Goal: Task Accomplishment & Management: Use online tool/utility

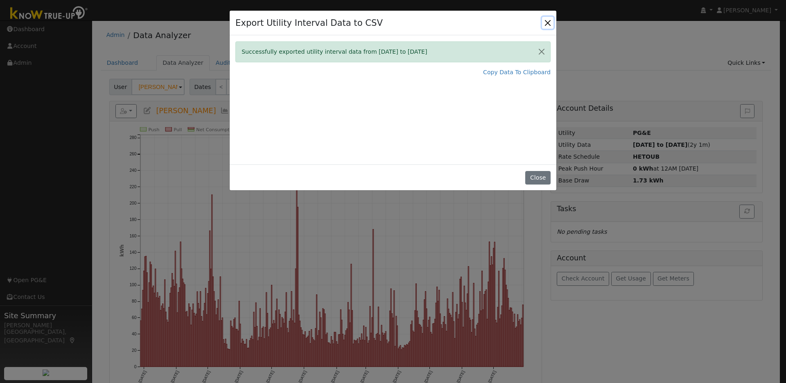
click at [545, 22] on button "Close" at bounding box center [547, 22] width 11 height 11
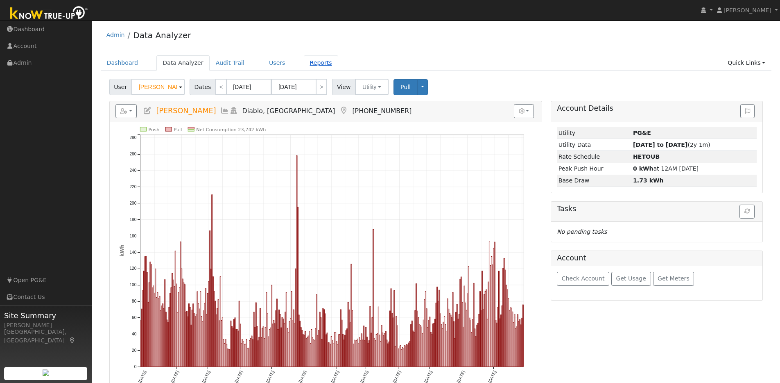
click at [306, 63] on link "Reports" at bounding box center [321, 62] width 34 height 15
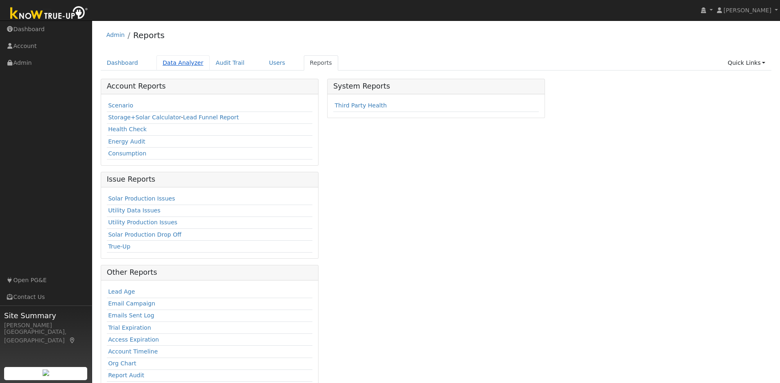
click at [182, 64] on link "Data Analyzer" at bounding box center [182, 62] width 53 height 15
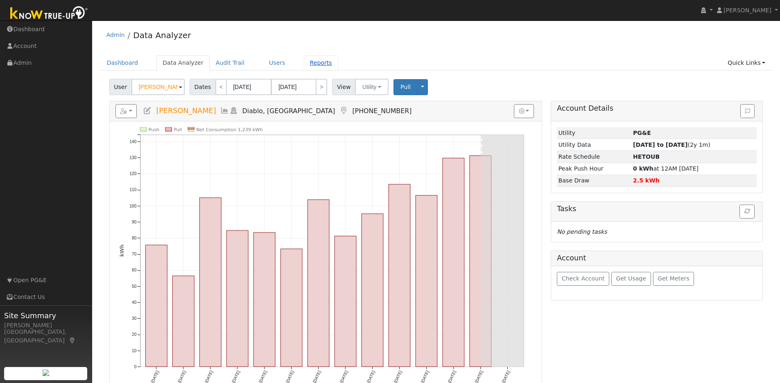
click at [306, 63] on link "Reports" at bounding box center [321, 62] width 34 height 15
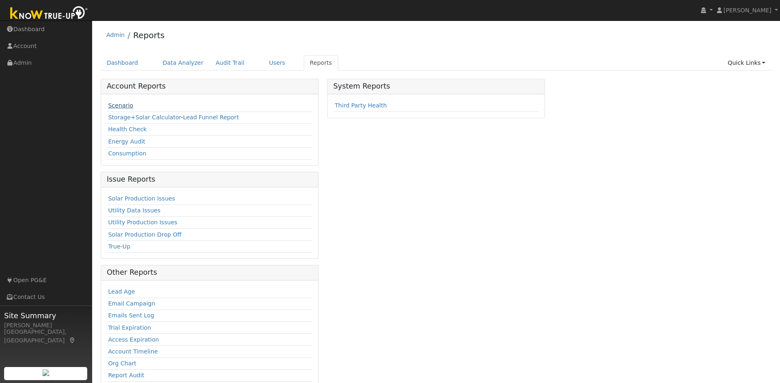
click at [120, 104] on link "Scenario" at bounding box center [120, 105] width 25 height 7
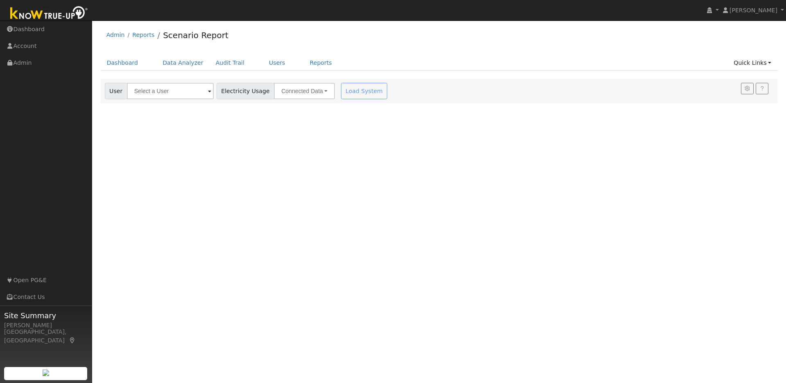
click at [208, 87] on span at bounding box center [209, 91] width 3 height 9
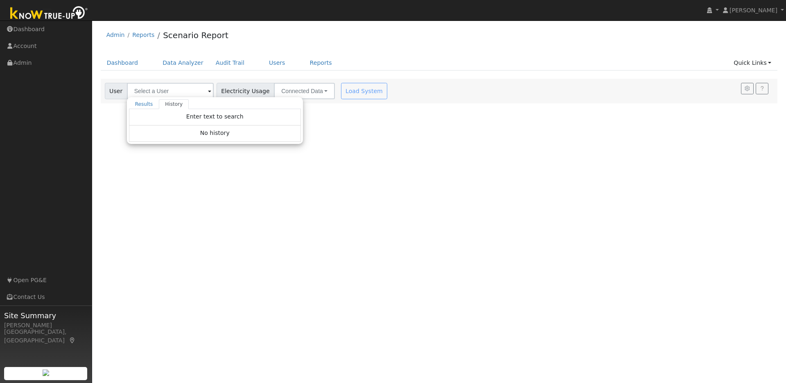
click at [192, 131] on div "No history" at bounding box center [215, 133] width 172 height 16
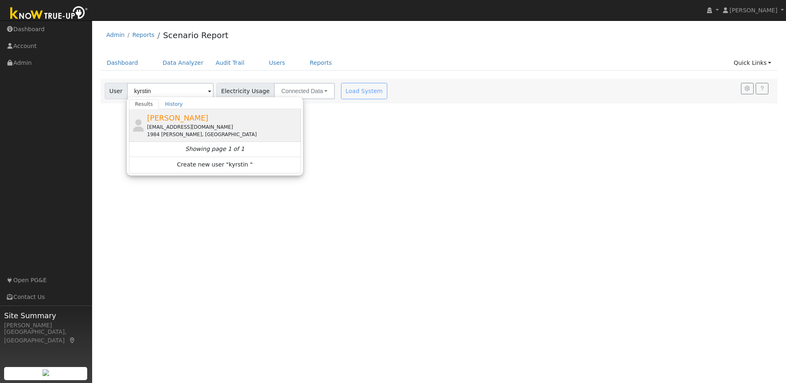
click at [249, 121] on div "[PERSON_NAME] [EMAIL_ADDRESS][DOMAIN_NAME] 1984 [PERSON_NAME][GEOGRAPHIC_DATA]" at bounding box center [223, 125] width 152 height 26
type input "[PERSON_NAME]"
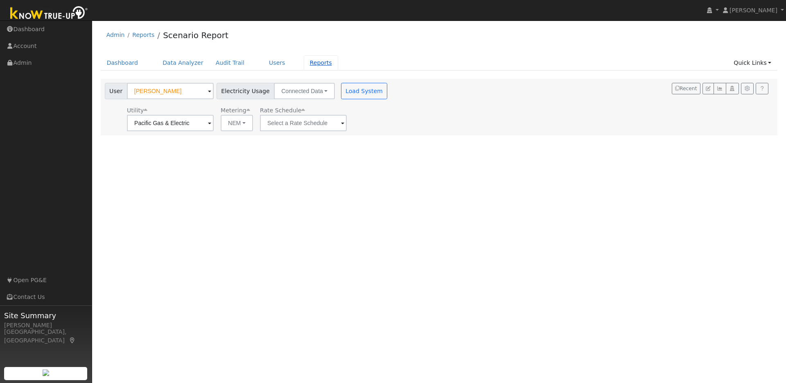
click at [306, 64] on link "Reports" at bounding box center [321, 62] width 34 height 15
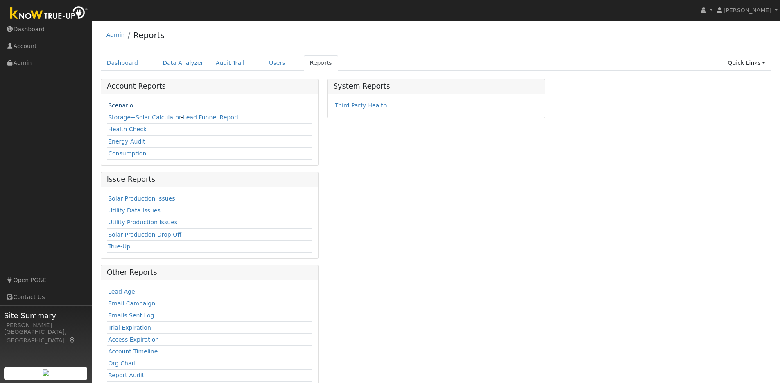
click at [125, 106] on link "Scenario" at bounding box center [120, 105] width 25 height 7
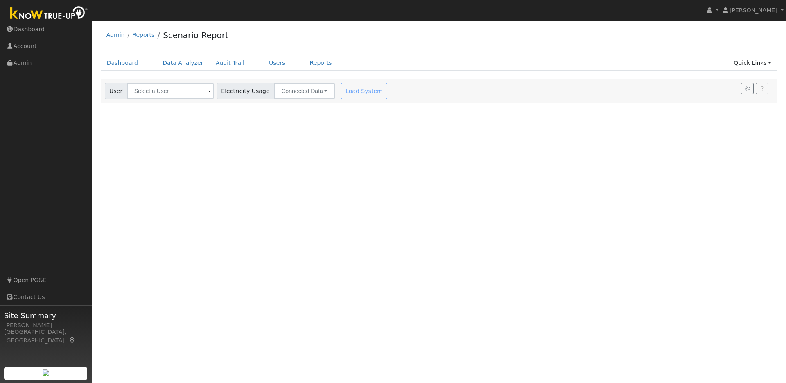
click at [208, 92] on span at bounding box center [209, 91] width 3 height 9
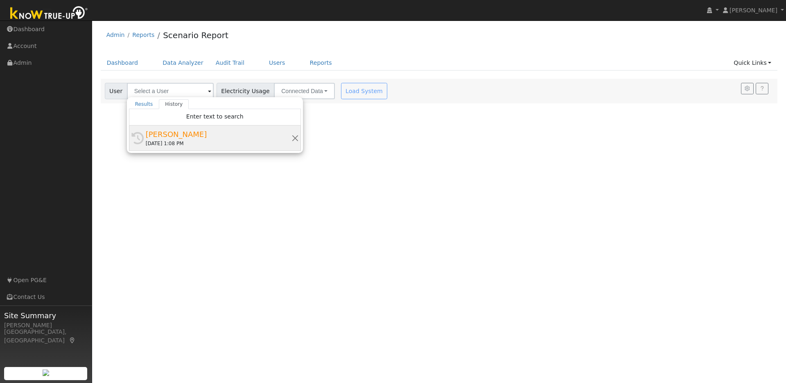
click at [171, 131] on div "[PERSON_NAME]" at bounding box center [219, 134] width 146 height 11
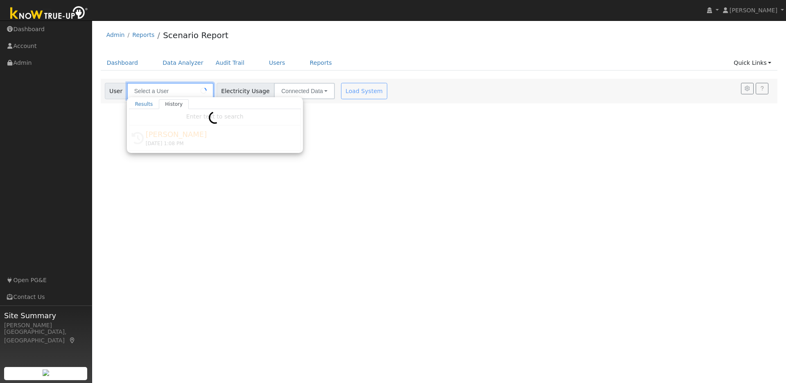
type input "[PERSON_NAME]"
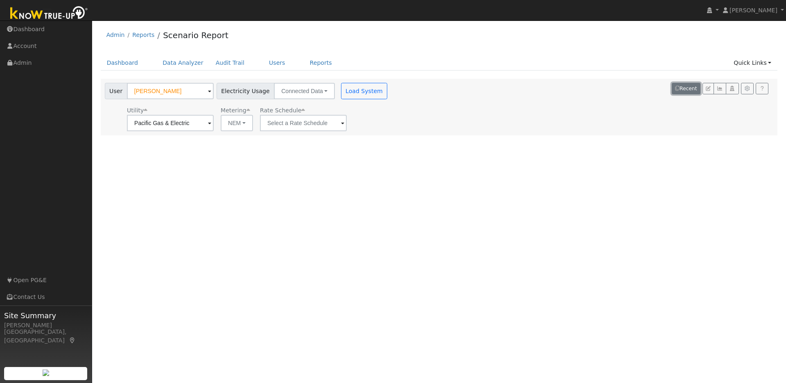
click at [689, 89] on button "Recent" at bounding box center [686, 88] width 29 height 11
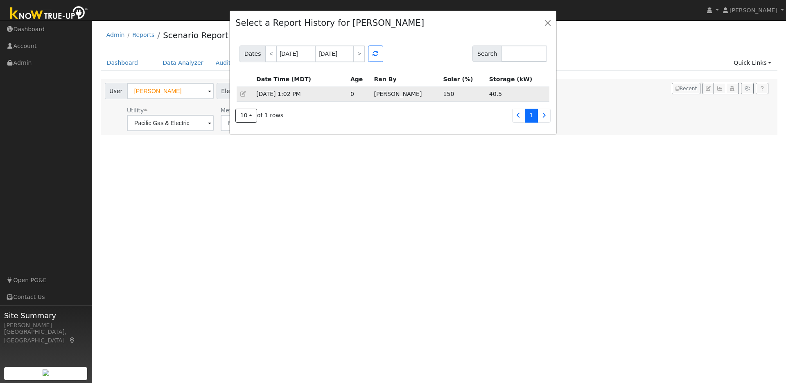
click at [520, 94] on div "40.5" at bounding box center [517, 94] width 57 height 9
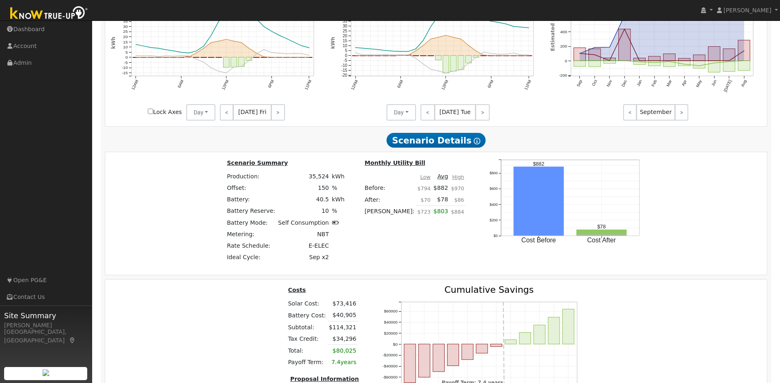
scroll to position [549, 0]
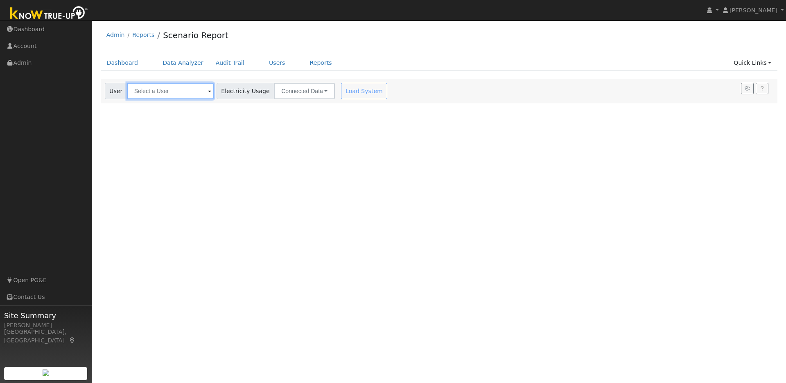
click at [175, 89] on input "text" at bounding box center [170, 91] width 87 height 16
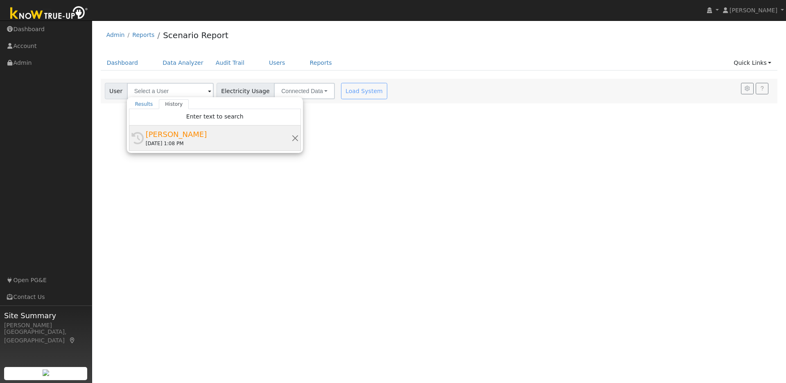
click at [178, 133] on div "[PERSON_NAME]" at bounding box center [219, 134] width 146 height 11
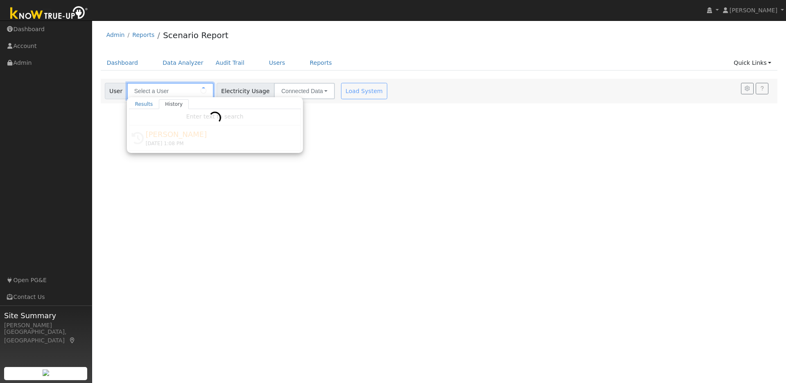
type input "[PERSON_NAME]"
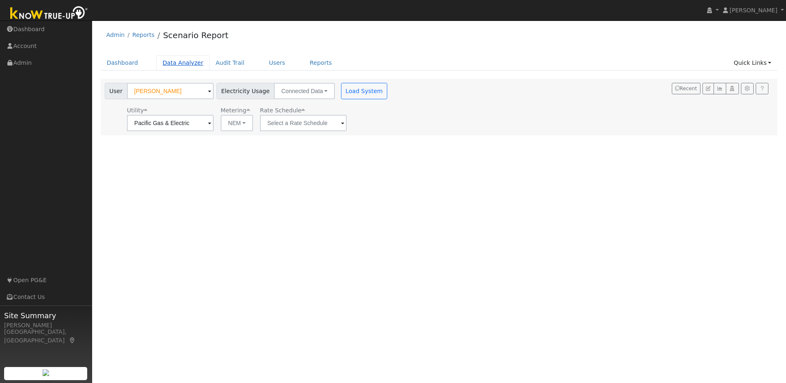
click at [179, 63] on link "Data Analyzer" at bounding box center [182, 62] width 53 height 15
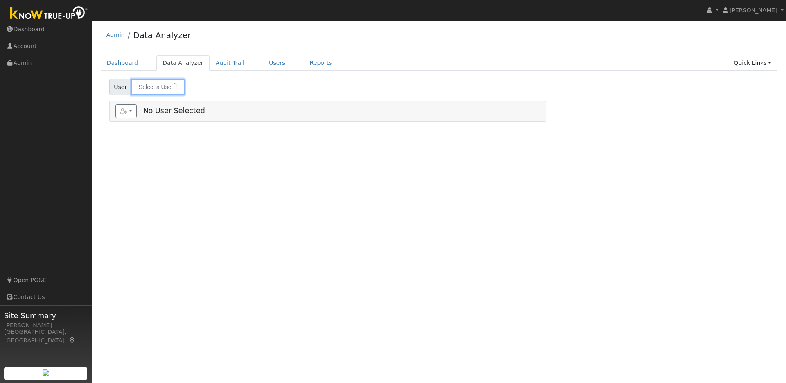
type input "[PERSON_NAME]"
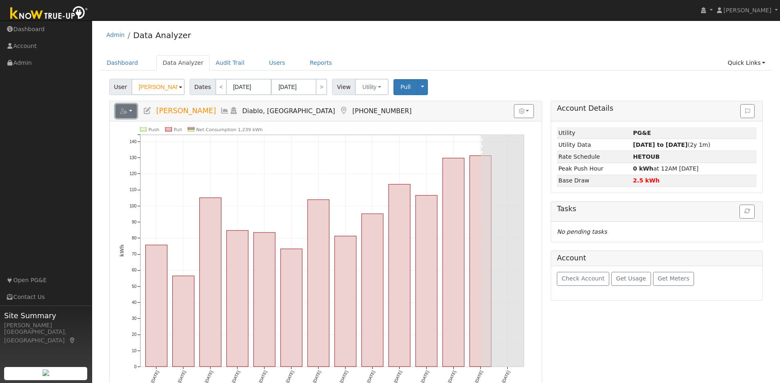
click at [133, 111] on button "button" at bounding box center [126, 111] width 22 height 14
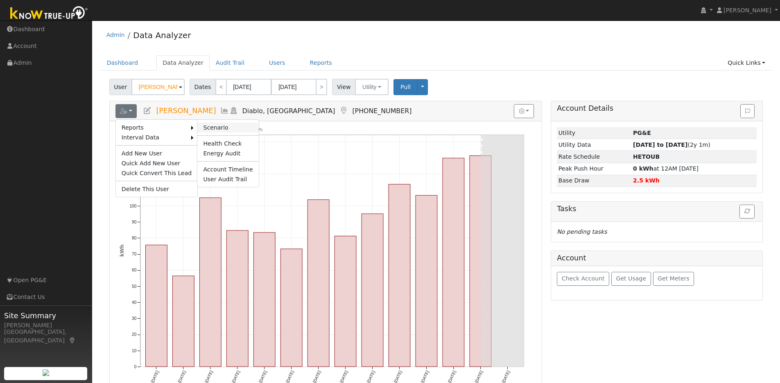
click at [211, 128] on link "Scenario" at bounding box center [227, 127] width 61 height 10
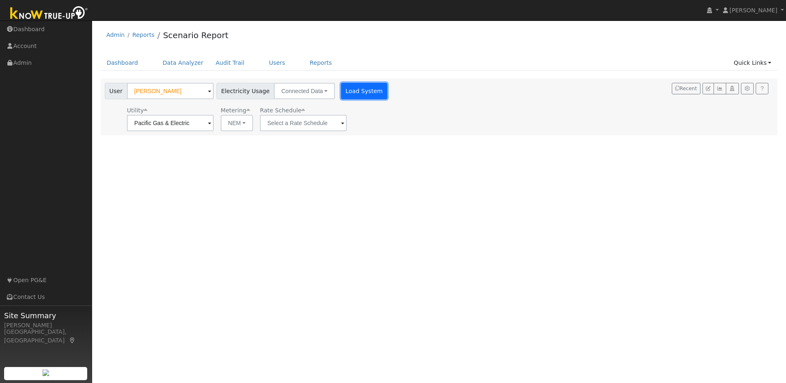
click at [357, 95] on button "Load System" at bounding box center [364, 91] width 47 height 16
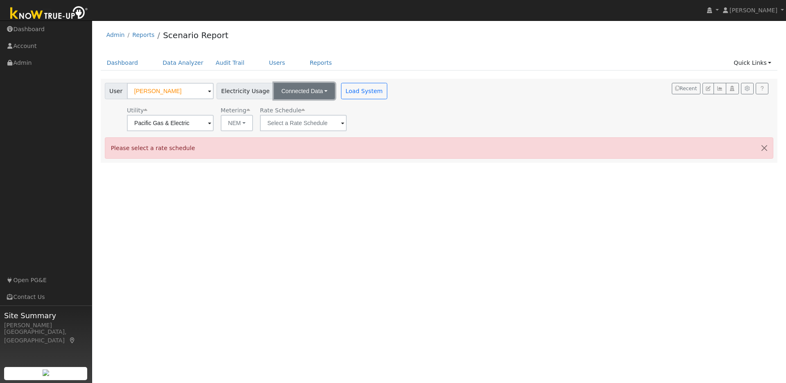
click at [311, 91] on button "Connected Data" at bounding box center [304, 91] width 61 height 16
click at [314, 88] on button "Connected Data" at bounding box center [304, 91] width 61 height 16
click at [214, 122] on input "text" at bounding box center [170, 123] width 87 height 16
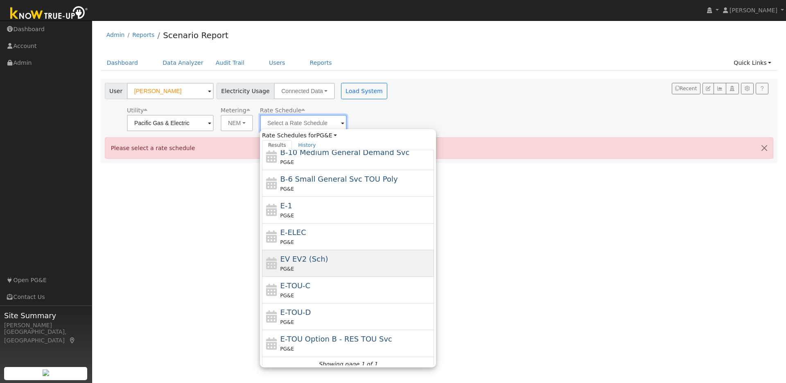
scroll to position [90, 0]
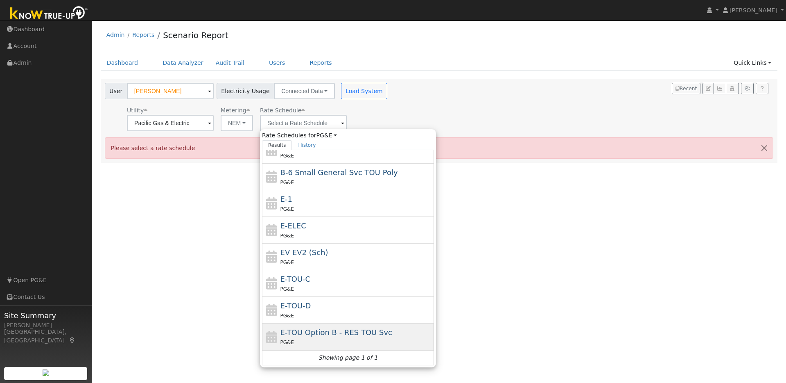
click at [334, 336] on span "E-TOU Option B - RES TOU Svc" at bounding box center [337, 332] width 112 height 9
type input "E-TOU Option B - RES TOU Svc"
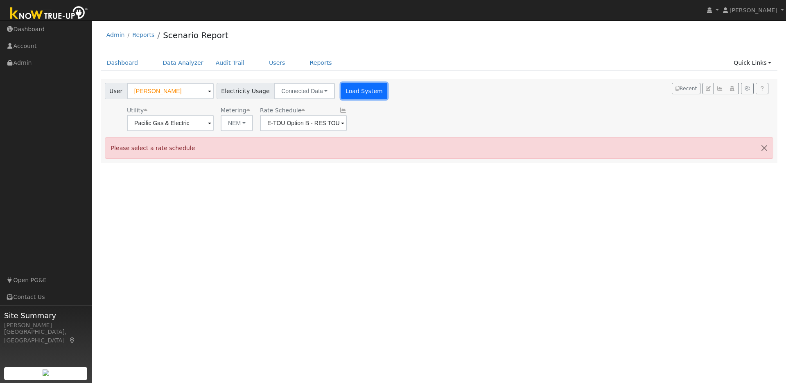
click at [352, 93] on button "Load System" at bounding box center [364, 91] width 47 height 16
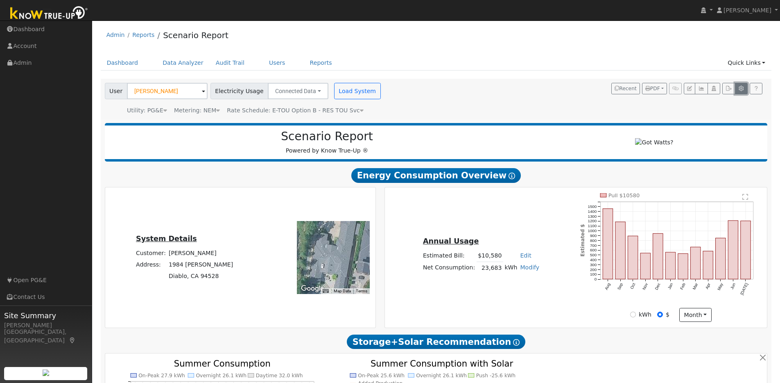
click at [742, 89] on icon "button" at bounding box center [741, 88] width 6 height 5
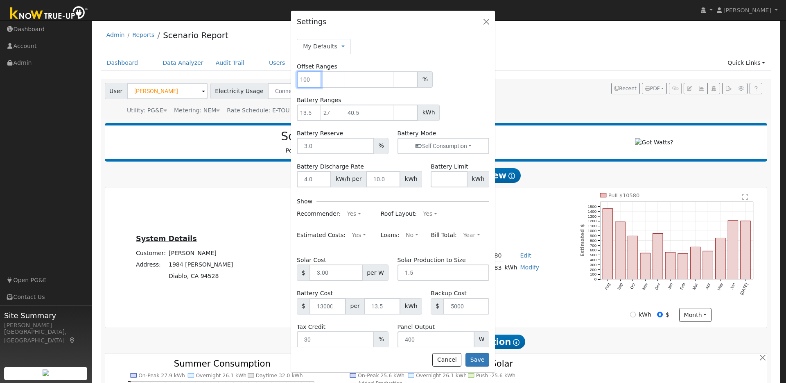
drag, startPoint x: 309, startPoint y: 80, endPoint x: 315, endPoint y: 79, distance: 6.3
click at [309, 80] on input "number" at bounding box center [309, 79] width 25 height 16
click at [316, 81] on input "0" at bounding box center [309, 79] width 25 height 16
type input "80"
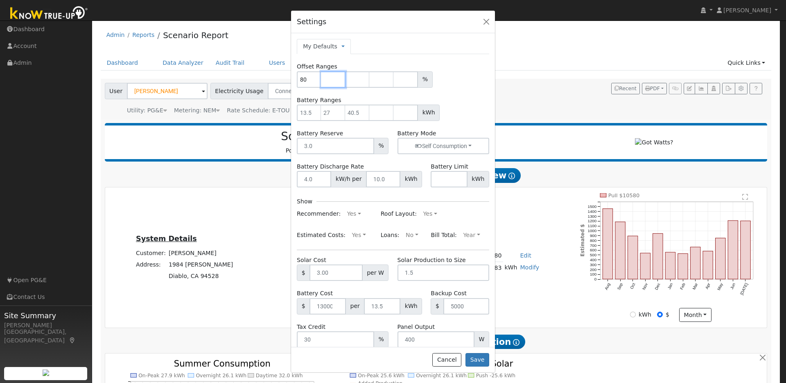
click at [323, 78] on input "number" at bounding box center [333, 79] width 25 height 16
type input "100"
click at [356, 81] on input "number" at bounding box center [357, 79] width 25 height 16
type input "125"
click at [387, 86] on input "number" at bounding box center [381, 79] width 25 height 16
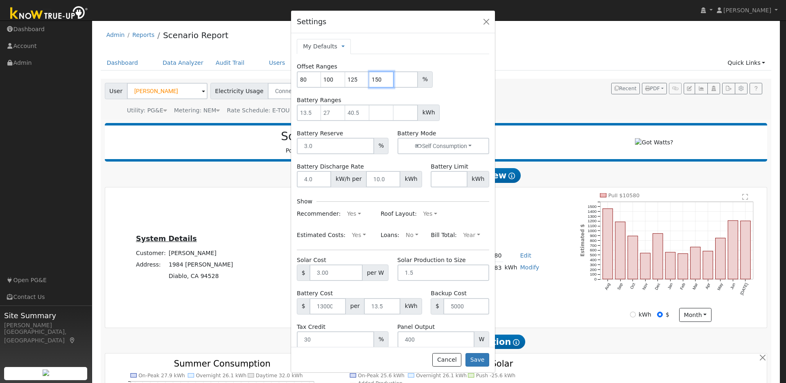
type input "150"
click at [315, 116] on input "number" at bounding box center [309, 112] width 25 height 16
click at [316, 115] on input "0" at bounding box center [309, 112] width 25 height 16
click at [317, 115] on input "0" at bounding box center [309, 112] width 25 height 16
type input "10"
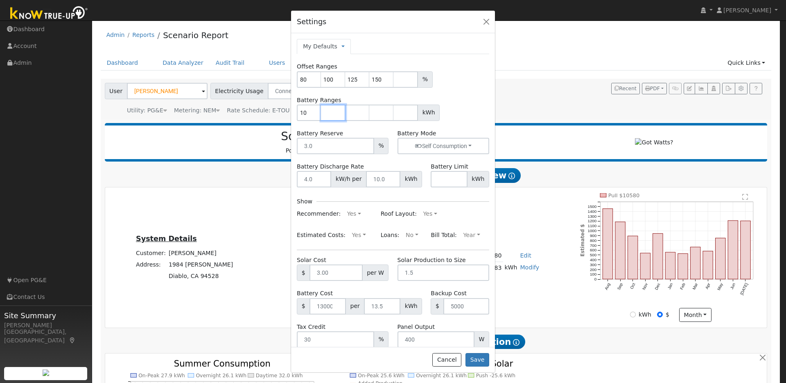
click at [328, 112] on input "number" at bounding box center [333, 112] width 25 height 16
type input "13.5"
click at [355, 113] on input "number" at bounding box center [357, 112] width 25 height 16
type input "20"
click at [379, 113] on input "number" at bounding box center [381, 112] width 25 height 16
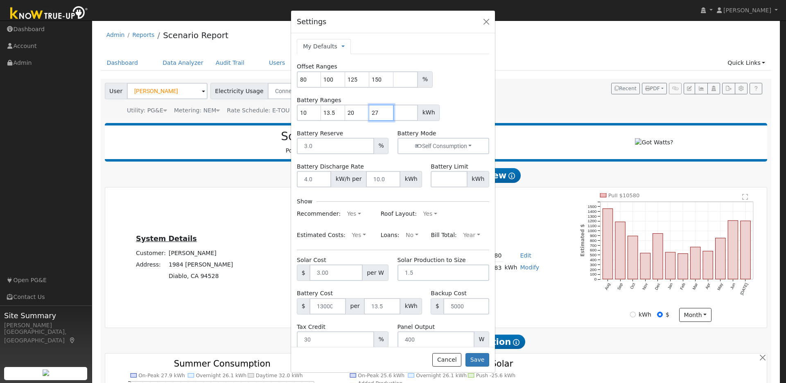
type input "27"
click at [405, 114] on input "number" at bounding box center [406, 112] width 25 height 16
type input "40"
click at [323, 149] on input "number" at bounding box center [335, 146] width 77 height 16
drag, startPoint x: 316, startPoint y: 147, endPoint x: 292, endPoint y: 145, distance: 24.6
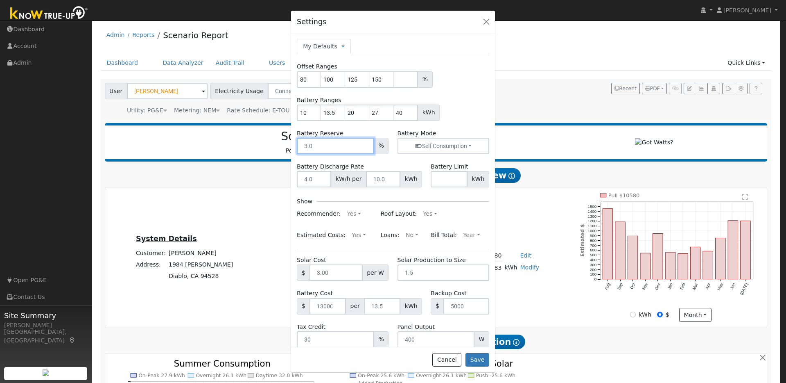
click at [292, 145] on div "My Defaults Temporary My Defaults Company Defaults System Defaults Offset Range…" at bounding box center [393, 189] width 204 height 313
click at [362, 146] on input "-1" at bounding box center [335, 146] width 77 height 16
click at [362, 146] on input "-2" at bounding box center [335, 146] width 77 height 16
click at [362, 146] on input "-3" at bounding box center [335, 146] width 77 height 16
click at [362, 146] on input "-4" at bounding box center [335, 146] width 77 height 16
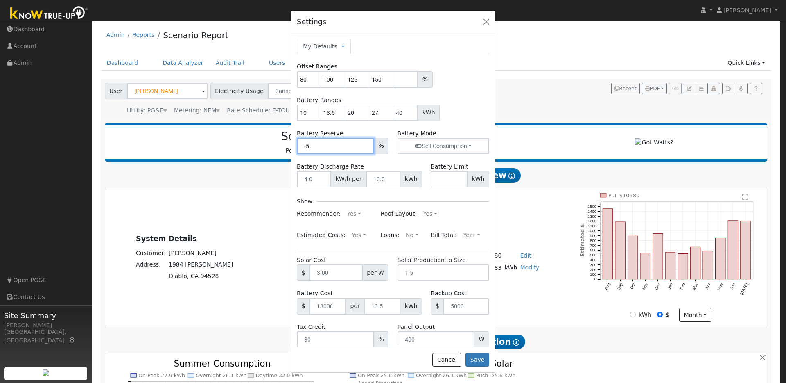
click at [362, 146] on input "-5" at bounding box center [335, 146] width 77 height 16
click at [362, 146] on input "-6" at bounding box center [335, 146] width 77 height 16
click at [362, 146] on input "-7" at bounding box center [335, 146] width 77 height 16
click at [362, 146] on input "-8" at bounding box center [335, 146] width 77 height 16
click at [362, 146] on input "-9" at bounding box center [335, 146] width 77 height 16
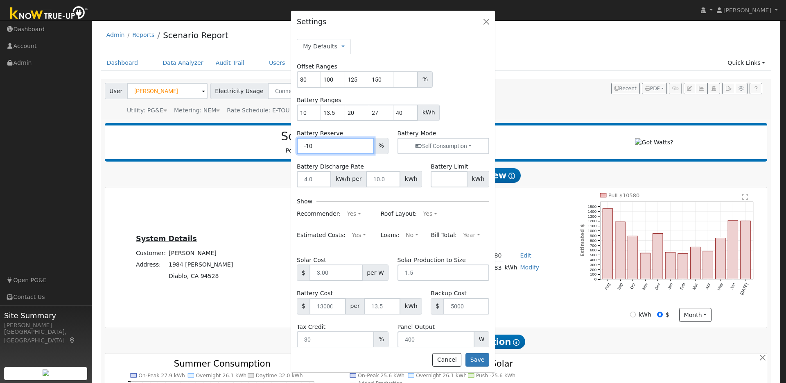
click at [362, 146] on input "-10" at bounding box center [335, 146] width 77 height 16
click at [362, 146] on input "-11" at bounding box center [335, 146] width 77 height 16
click at [362, 146] on input "-12" at bounding box center [335, 146] width 77 height 16
click at [363, 145] on input "-11" at bounding box center [335, 146] width 77 height 16
click at [363, 145] on input "-10" at bounding box center [335, 146] width 77 height 16
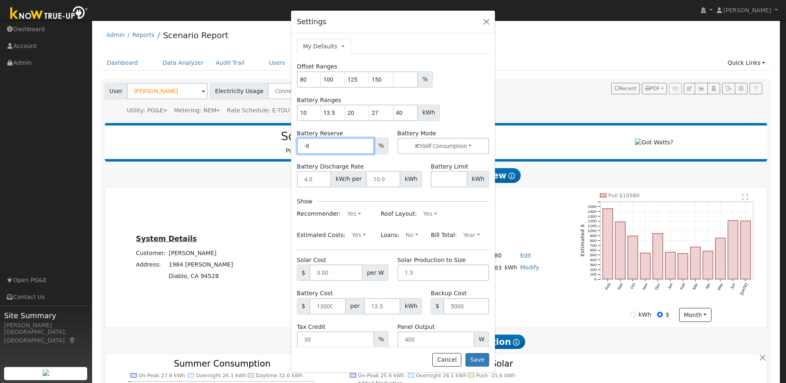
click at [363, 145] on input "-9" at bounding box center [335, 146] width 77 height 16
click at [363, 145] on input "-8" at bounding box center [335, 146] width 77 height 16
click at [363, 145] on input "-7" at bounding box center [335, 146] width 77 height 16
click at [363, 145] on input "-6" at bounding box center [335, 146] width 77 height 16
click at [363, 145] on input "-5" at bounding box center [335, 146] width 77 height 16
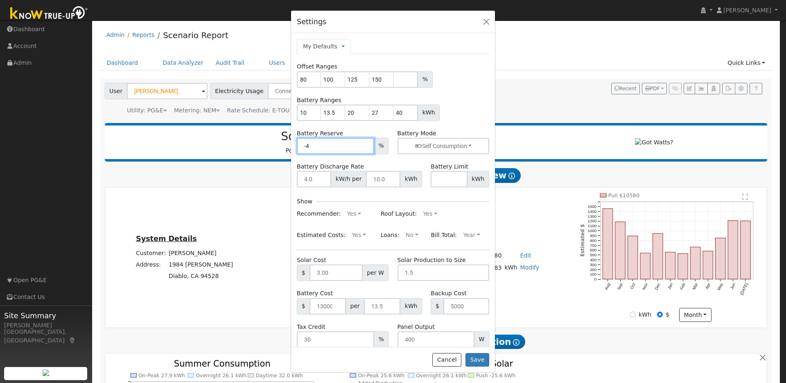
click at [363, 145] on input "-4" at bounding box center [335, 146] width 77 height 16
click at [363, 145] on input "-3" at bounding box center [335, 146] width 77 height 16
click at [363, 145] on input "-2" at bounding box center [335, 146] width 77 height 16
click at [363, 145] on input "-1" at bounding box center [335, 146] width 77 height 16
click at [363, 145] on input "0" at bounding box center [335, 146] width 77 height 16
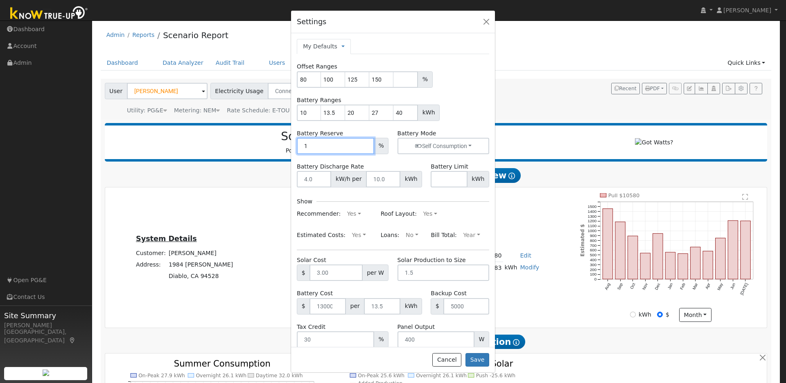
click at [363, 145] on input "1" at bounding box center [335, 146] width 77 height 16
click at [363, 145] on input "2" at bounding box center [335, 146] width 77 height 16
click at [363, 145] on input "3" at bounding box center [335, 146] width 77 height 16
click at [363, 145] on input "4" at bounding box center [335, 146] width 77 height 16
click at [363, 145] on input "5" at bounding box center [335, 146] width 77 height 16
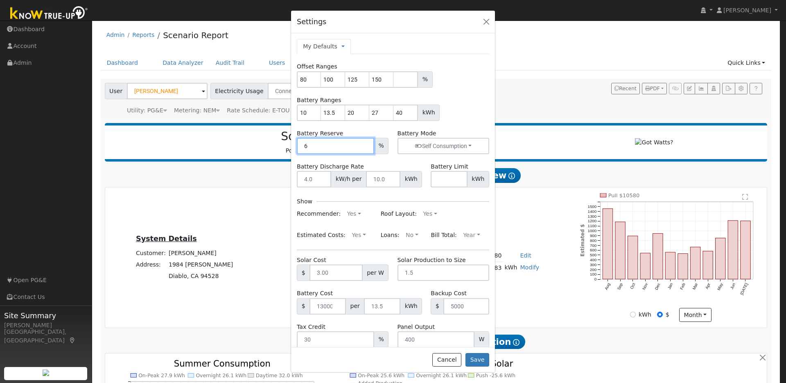
click at [363, 145] on input "6" at bounding box center [335, 146] width 77 height 16
click at [363, 145] on input "7" at bounding box center [335, 146] width 77 height 16
click at [363, 145] on input "8" at bounding box center [335, 146] width 77 height 16
click at [363, 145] on input "9" at bounding box center [335, 146] width 77 height 16
click at [363, 145] on input "10" at bounding box center [335, 146] width 77 height 16
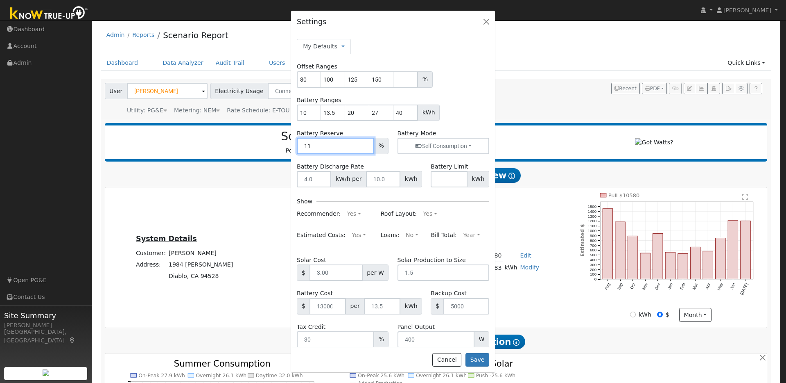
click at [363, 145] on input "11" at bounding box center [335, 146] width 77 height 16
type input "10"
click at [362, 147] on input "10" at bounding box center [335, 146] width 77 height 16
click at [322, 181] on input "-1" at bounding box center [314, 179] width 34 height 16
click at [322, 181] on input "-2" at bounding box center [314, 179] width 34 height 16
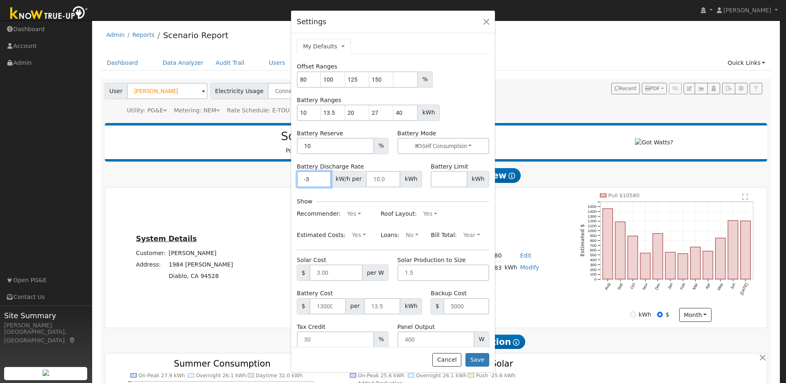
click at [322, 181] on input "-3" at bounding box center [314, 179] width 34 height 16
click at [322, 181] on input "-4" at bounding box center [314, 179] width 34 height 16
click at [322, 181] on input "-5" at bounding box center [314, 179] width 34 height 16
click at [322, 181] on input "-27" at bounding box center [314, 179] width 34 height 16
click at [322, 178] on input "-17" at bounding box center [314, 179] width 34 height 16
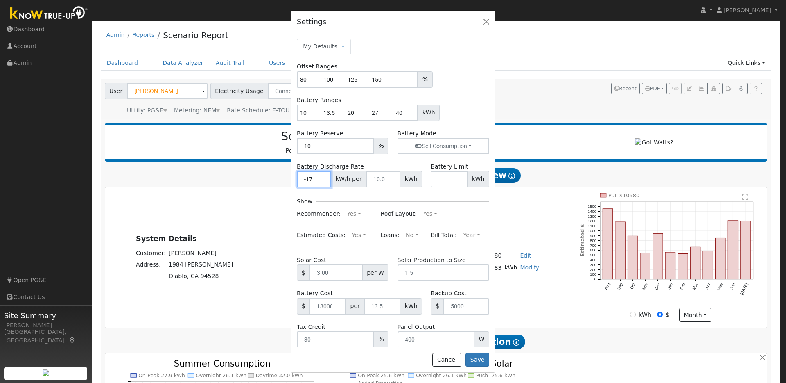
click at [315, 178] on input "-17" at bounding box center [314, 179] width 34 height 16
type input "-1"
type input ".8"
click at [381, 179] on input "number" at bounding box center [383, 179] width 34 height 16
drag, startPoint x: 382, startPoint y: 179, endPoint x: 353, endPoint y: 177, distance: 28.7
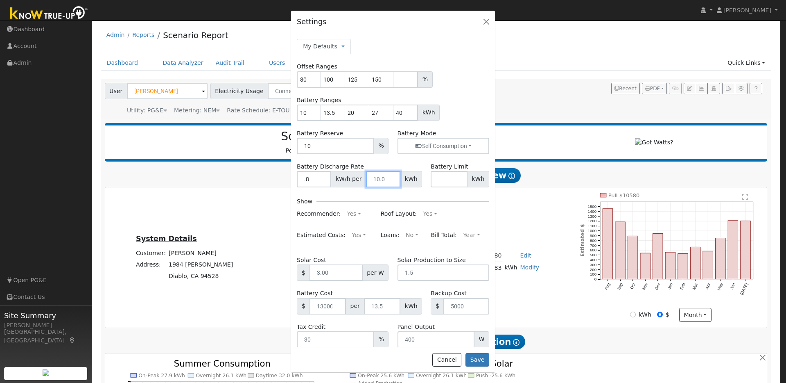
click at [348, 177] on div ".8 kW/h per kWh" at bounding box center [359, 179] width 125 height 16
click at [385, 181] on input "-1" at bounding box center [383, 179] width 34 height 16
click at [385, 181] on input "-2" at bounding box center [383, 179] width 34 height 16
click at [388, 176] on input "-1" at bounding box center [383, 179] width 34 height 16
click at [388, 176] on input "0" at bounding box center [383, 179] width 34 height 16
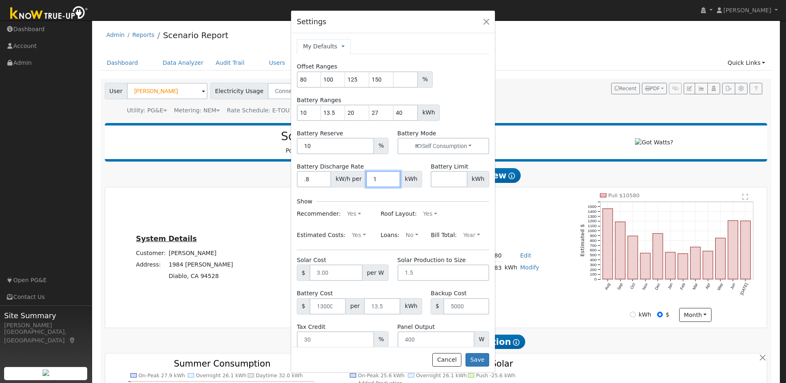
type input "1"
click at [388, 176] on input "1" at bounding box center [383, 179] width 34 height 16
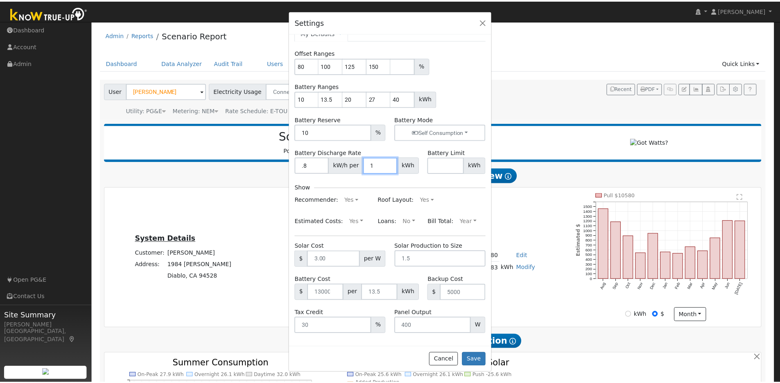
scroll to position [15, 0]
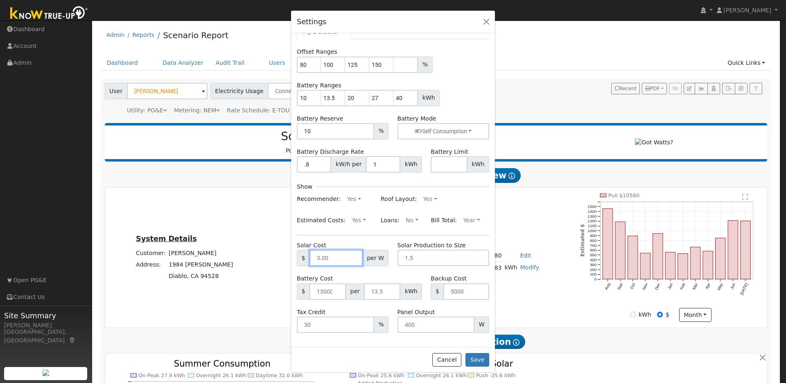
click at [329, 258] on input "text" at bounding box center [336, 257] width 53 height 16
type input "3.10"
type input "-1"
click at [334, 293] on input "-1" at bounding box center [328, 291] width 36 height 16
type input "1010"
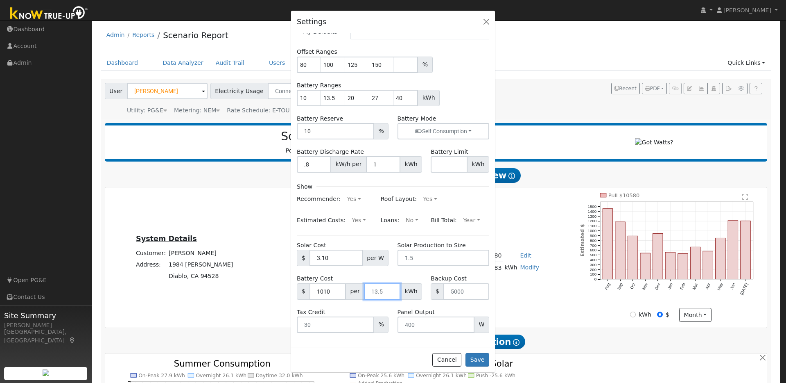
click at [380, 290] on input "number" at bounding box center [382, 291] width 36 height 16
type input "1"
click at [412, 324] on input "number" at bounding box center [436, 324] width 77 height 16
type input "460"
click at [404, 98] on input "40" at bounding box center [406, 98] width 25 height 16
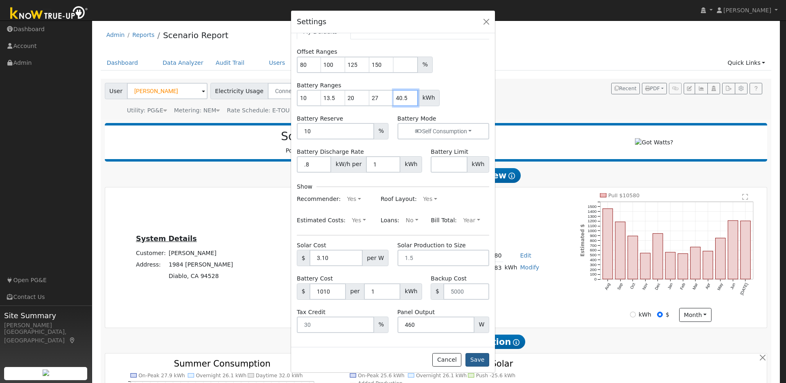
type input "40.5"
click at [478, 358] on button "Save" at bounding box center [478, 360] width 24 height 14
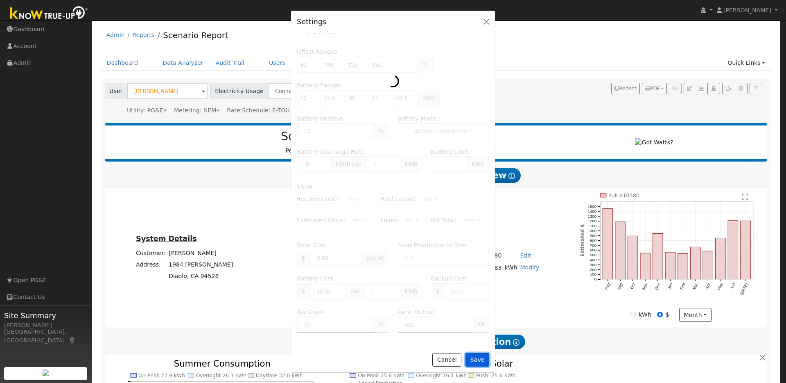
type input "80"
type input "100"
type input "10"
type input "13.5"
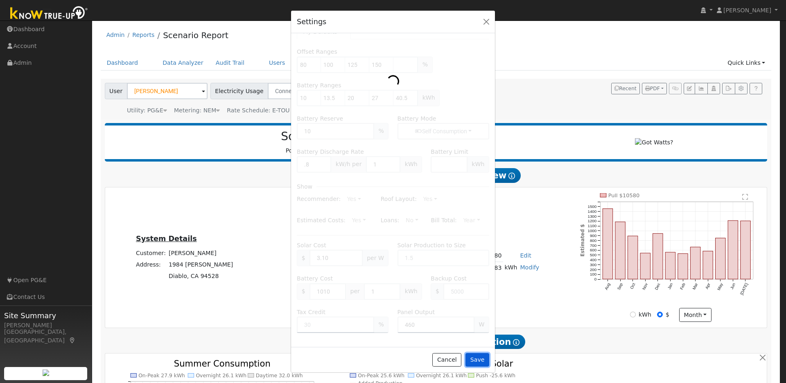
type input "20"
type input "27"
type input "460"
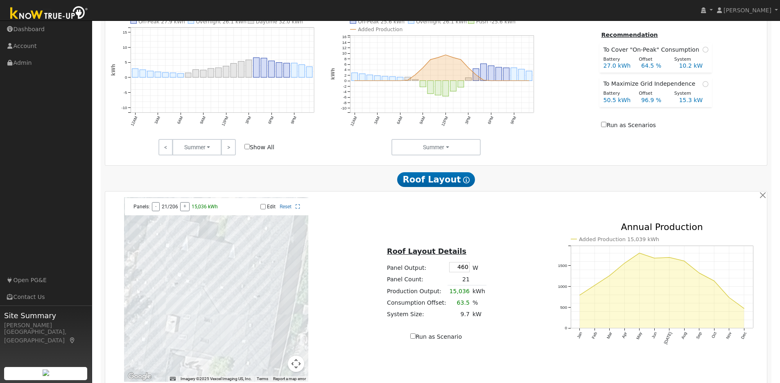
scroll to position [0, 0]
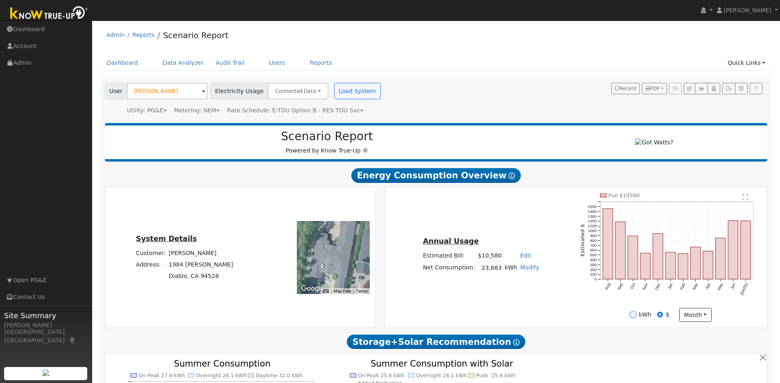
click at [634, 316] on input "kWh" at bounding box center [633, 314] width 6 height 6
radio input "true"
radio input "false"
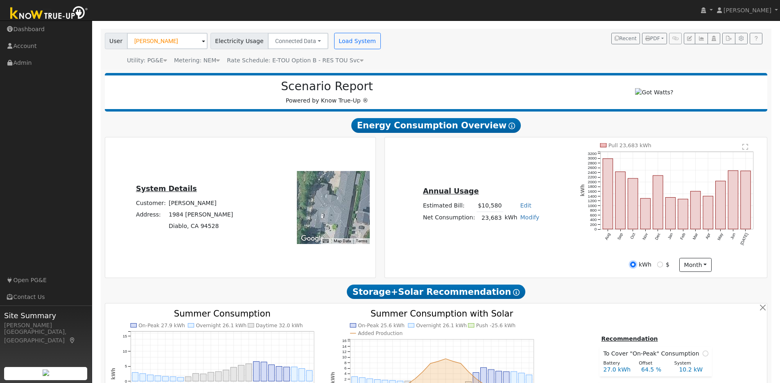
scroll to position [206, 0]
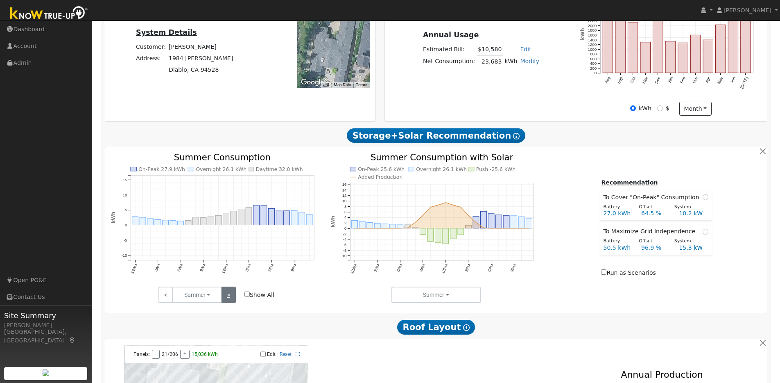
click at [228, 299] on link ">" at bounding box center [228, 294] width 14 height 16
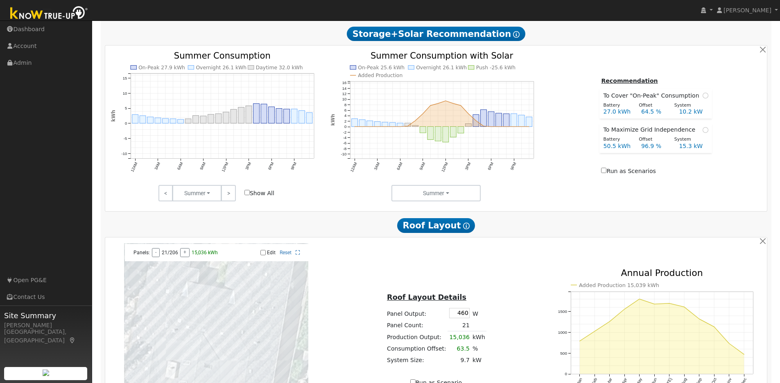
scroll to position [317, 0]
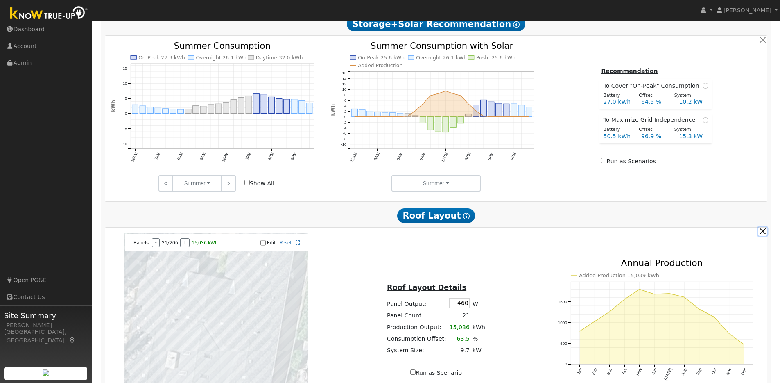
click at [762, 235] on button "button" at bounding box center [762, 231] width 9 height 9
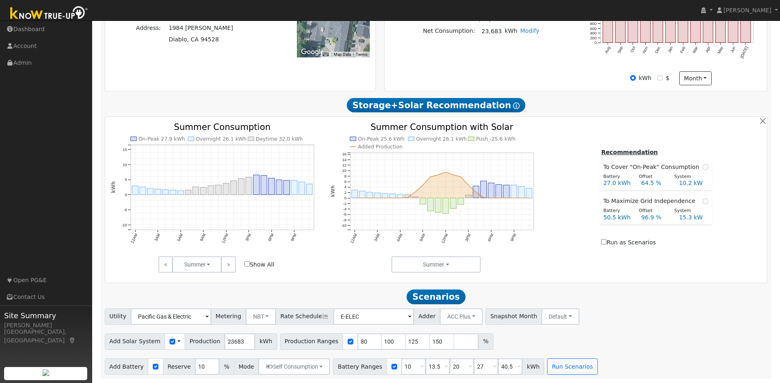
click at [298, 317] on span "Rate Schedule" at bounding box center [305, 316] width 58 height 16
click at [305, 318] on span "Rate Schedule" at bounding box center [305, 316] width 58 height 16
click at [251, 318] on button "NBT" at bounding box center [261, 316] width 31 height 16
click at [260, 317] on button "NBT" at bounding box center [261, 316] width 31 height 16
click at [322, 316] on icon at bounding box center [325, 316] width 7 height 6
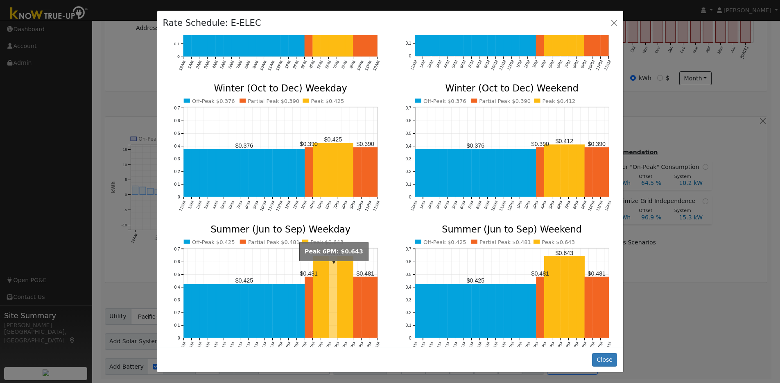
scroll to position [118, 0]
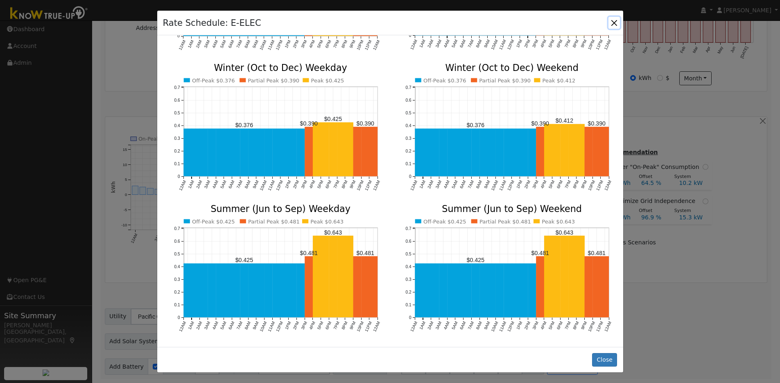
click at [612, 23] on button "button" at bounding box center [614, 22] width 11 height 11
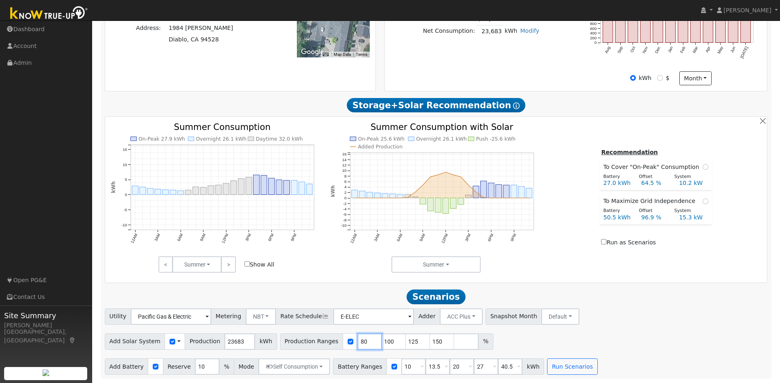
click at [358, 340] on input "80" at bounding box center [370, 341] width 25 height 16
type input "100"
type input "125"
type input "150"
type input "100"
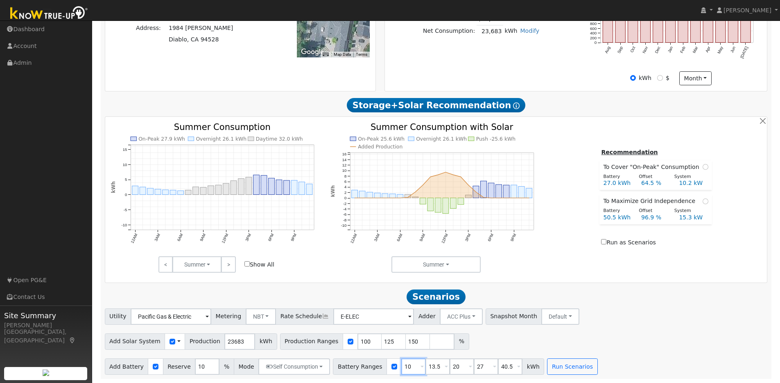
click at [407, 365] on input "10" at bounding box center [413, 366] width 25 height 16
type input "13.5"
type input "20"
type input "27"
type input "40.5"
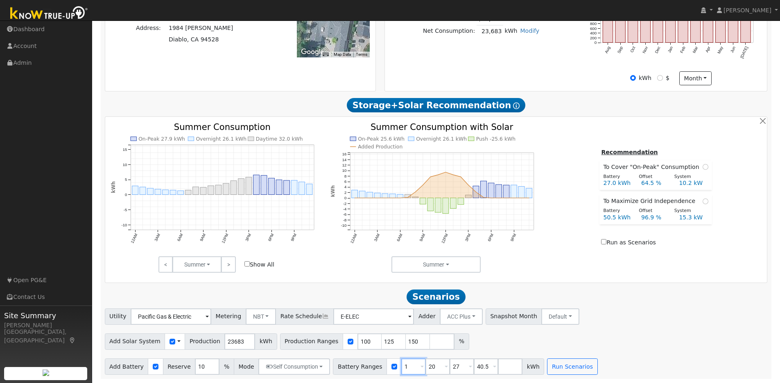
type input "20"
type input "27"
type input "40.5"
click at [474, 365] on input "number" at bounding box center [486, 366] width 25 height 16
click at [405, 365] on input "20" at bounding box center [413, 366] width 25 height 16
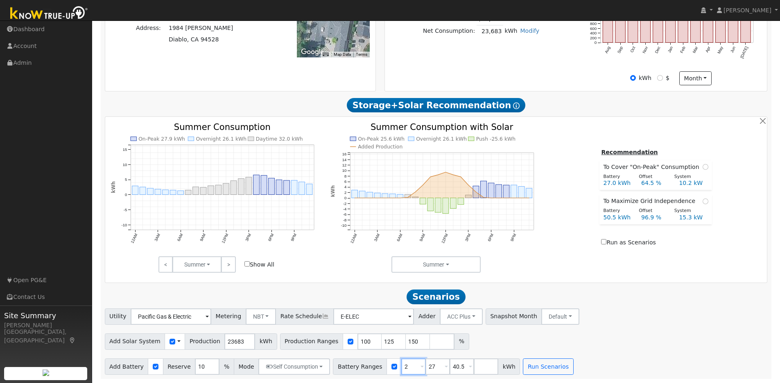
type input "27"
type input "40.5"
type input "27"
click at [452, 367] on input "number" at bounding box center [462, 366] width 25 height 16
type input "50.5"
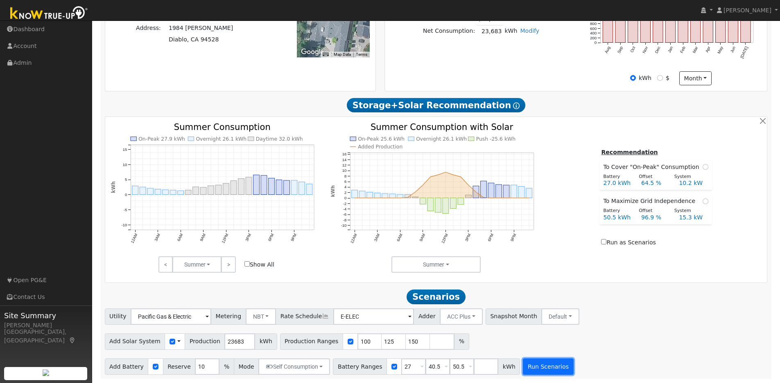
click at [531, 371] on button "Run Scenarios" at bounding box center [548, 366] width 50 height 16
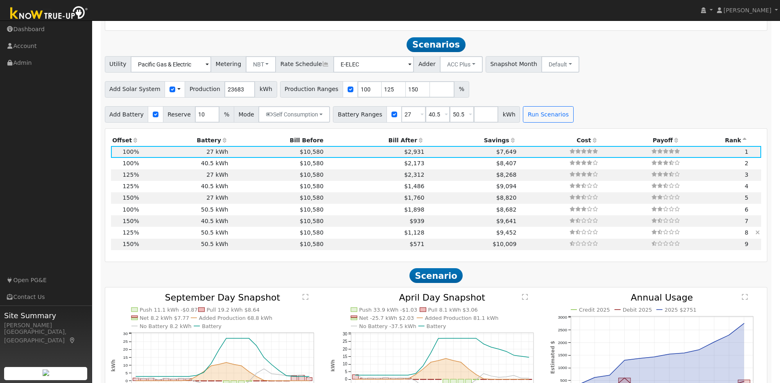
scroll to position [504, 0]
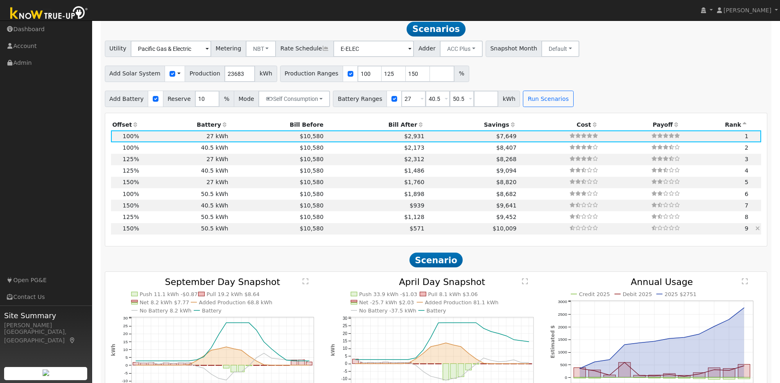
drag, startPoint x: 470, startPoint y: 230, endPoint x: 458, endPoint y: 226, distance: 12.3
click at [458, 226] on td "$10,009" at bounding box center [472, 228] width 92 height 11
type input "23.7"
type input "$73,416"
type input "$51,005"
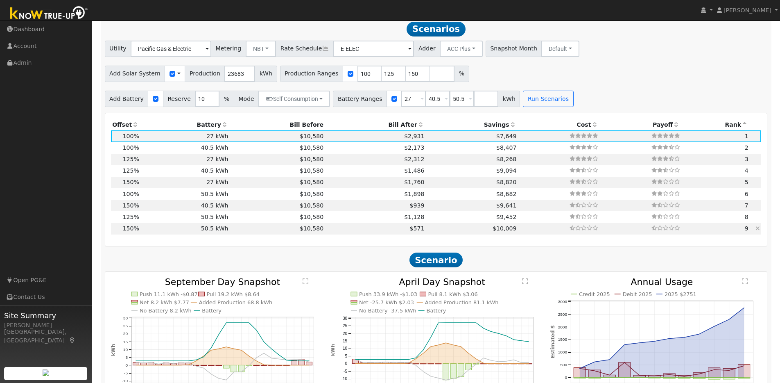
type input "$37,326"
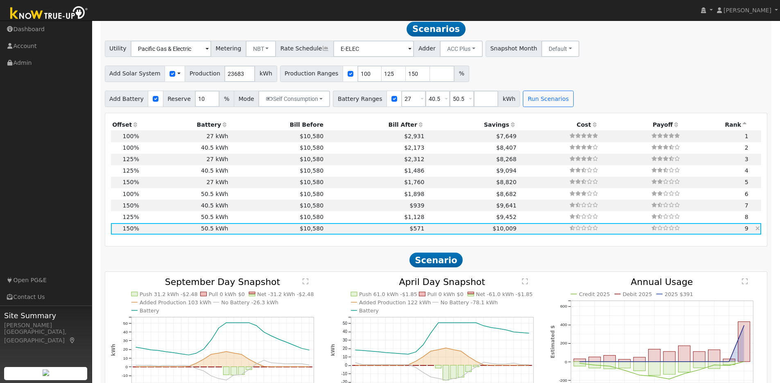
drag, startPoint x: 464, startPoint y: 235, endPoint x: 454, endPoint y: 231, distance: 10.4
click at [454, 231] on td "$10,009" at bounding box center [472, 228] width 92 height 11
drag, startPoint x: 151, startPoint y: 236, endPoint x: 156, endPoint y: 232, distance: 6.7
click at [156, 232] on td "50.5 kWh" at bounding box center [184, 228] width 89 height 11
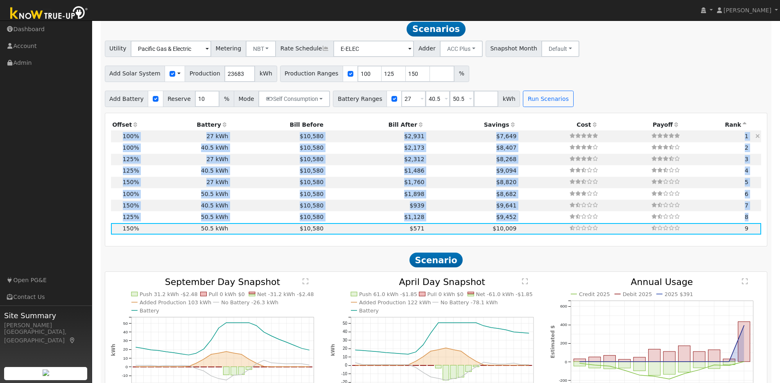
drag, startPoint x: 120, startPoint y: 233, endPoint x: 119, endPoint y: 139, distance: 94.2
click at [119, 139] on tbody "23,683 kWh 100% 27 kWh 10% $10,580 $2,931 $7,649 1 23,683 kWh 100% 40.5 kWh 10%…" at bounding box center [436, 182] width 651 height 104
click at [119, 139] on td "100%" at bounding box center [126, 135] width 30 height 11
type input "15.8"
type input "$48,945"
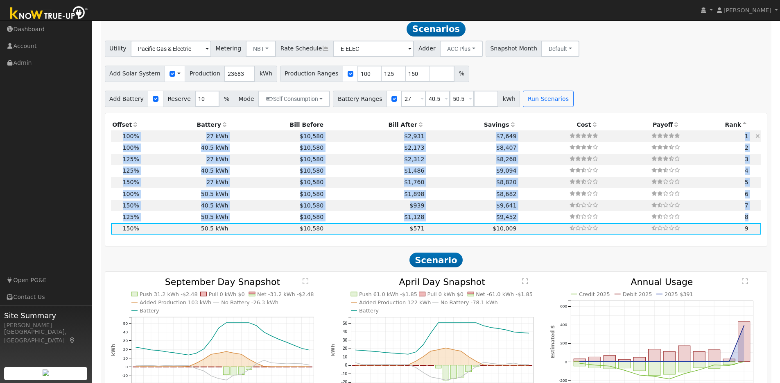
type input "$27,270"
type input "$22,865"
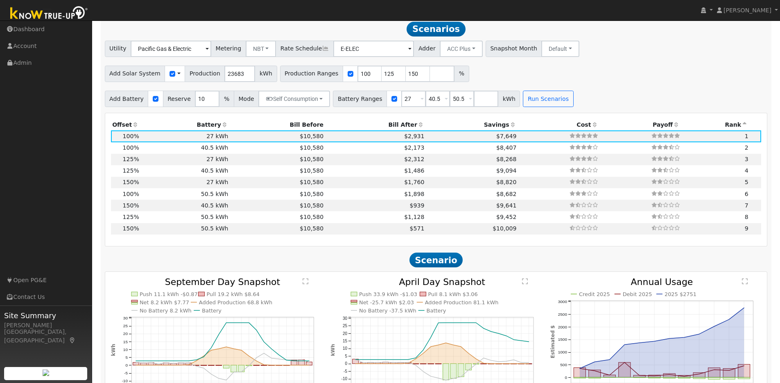
click at [744, 127] on icon at bounding box center [744, 125] width 7 height 6
click at [509, 125] on icon at bounding box center [512, 125] width 7 height 6
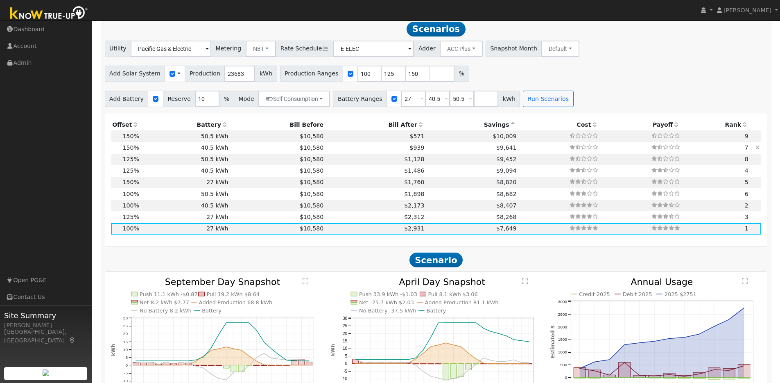
click at [246, 152] on td "$10,580" at bounding box center [277, 147] width 95 height 11
type input "23.7"
type input "$73,416"
type input "$40,905"
type input "$34,296"
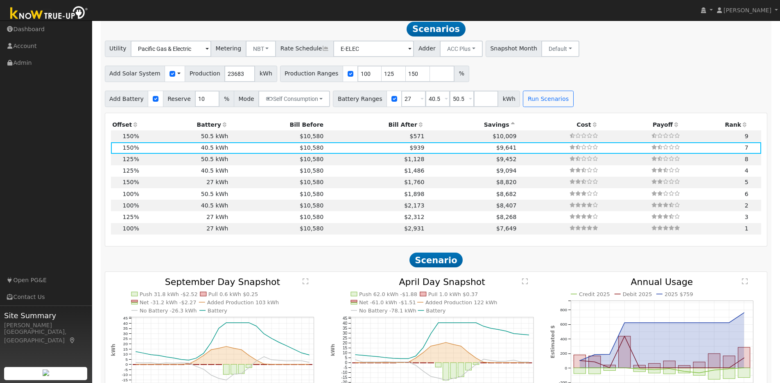
click at [223, 127] on icon at bounding box center [224, 125] width 7 height 6
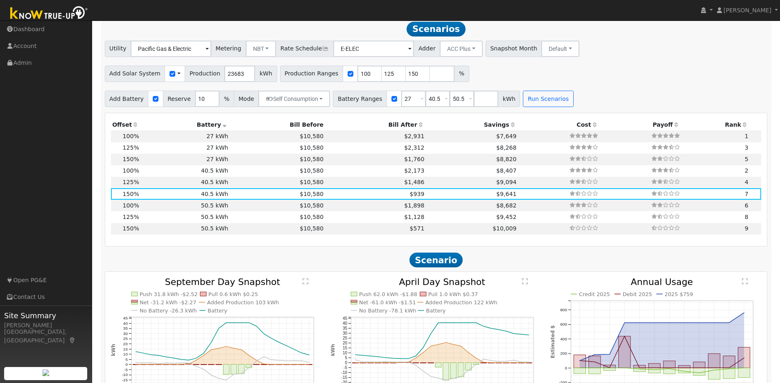
click at [222, 127] on icon at bounding box center [224, 125] width 7 height 6
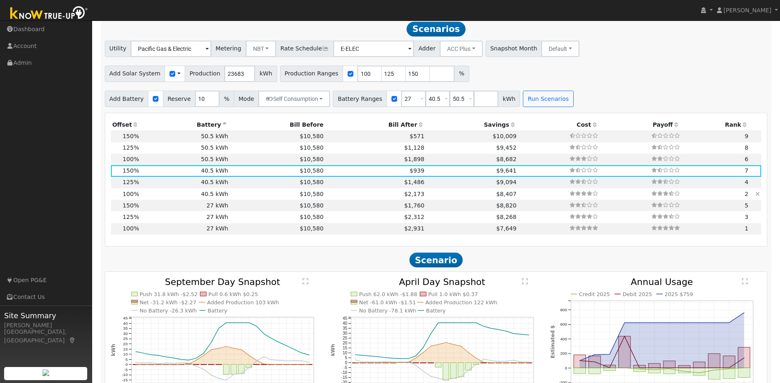
click at [152, 197] on td "40.5 kWh" at bounding box center [184, 193] width 89 height 11
type input "15.8"
type input "$48,945"
type input "$26,955"
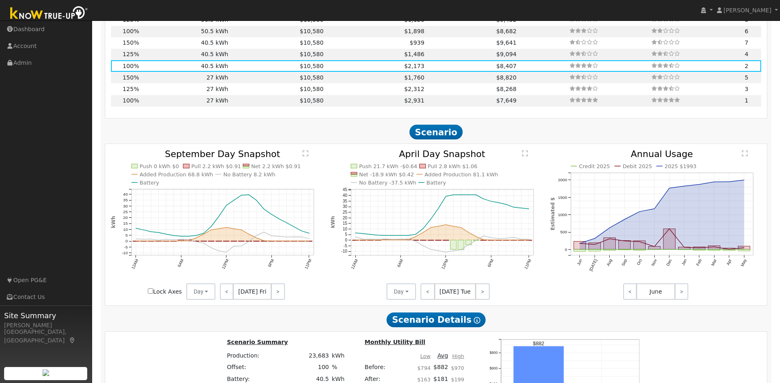
scroll to position [704, 0]
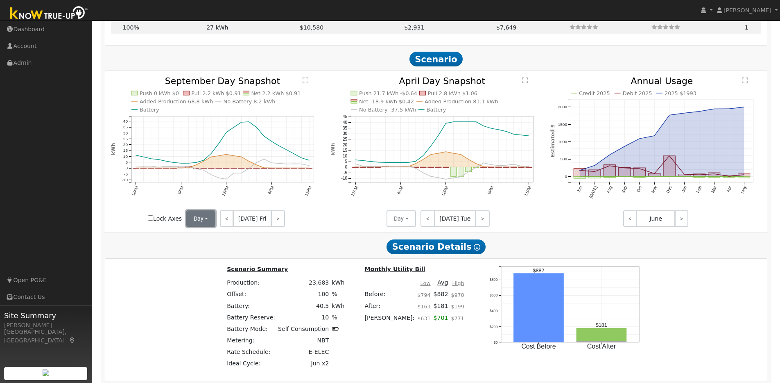
click at [206, 222] on button "Day" at bounding box center [200, 218] width 29 height 16
click at [203, 250] on link "Month Average" at bounding box center [215, 247] width 57 height 11
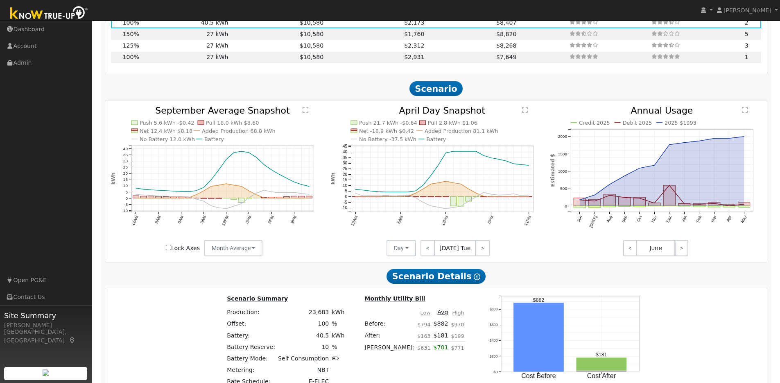
scroll to position [667, 0]
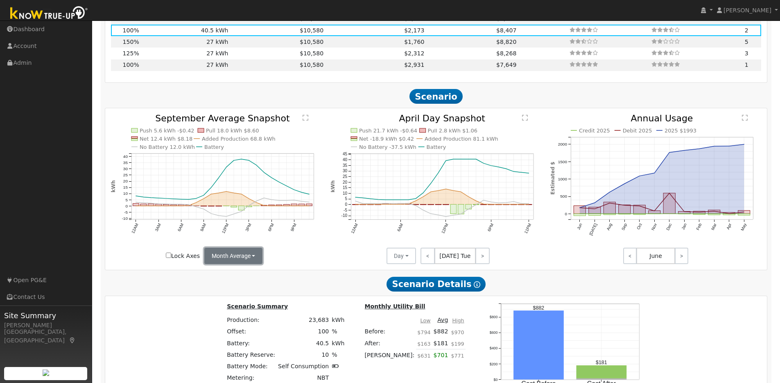
click at [251, 262] on button "Month Average" at bounding box center [233, 255] width 59 height 16
click at [224, 287] on link "Month Average" at bounding box center [233, 284] width 57 height 11
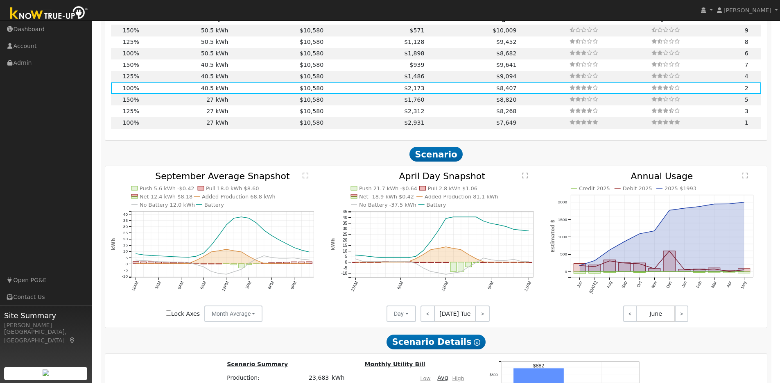
scroll to position [620, 0]
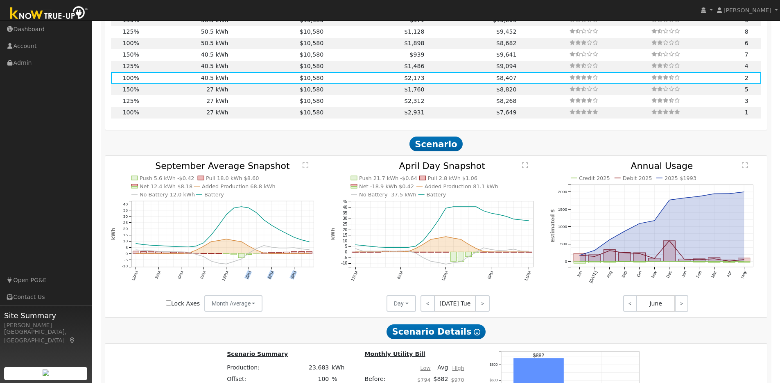
drag, startPoint x: 294, startPoint y: 270, endPoint x: 217, endPoint y: 260, distance: 77.7
click at [217, 260] on icon "Push 5.6 kWh -$0.42 Pull 18.0 kWh $8.60 Net 12.4 kWh $8.18 Added Production 68.…" at bounding box center [216, 235] width 211 height 149
click at [285, 249] on icon "Push 5.6 kWh -$0.42 Pull 18.0 kWh $8.60 Net 12.4 kWh $8.18 Added Production 68.…" at bounding box center [216, 235] width 211 height 149
click at [225, 305] on button "Month Average" at bounding box center [233, 303] width 59 height 16
click at [292, 209] on foreignobject at bounding box center [295, 205] width 8 height 8
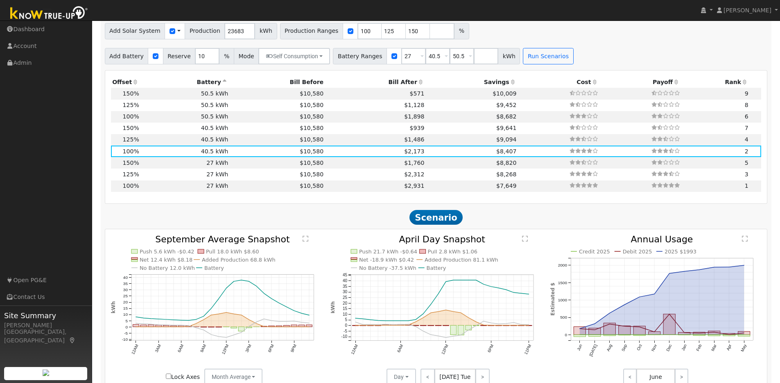
scroll to position [465, 0]
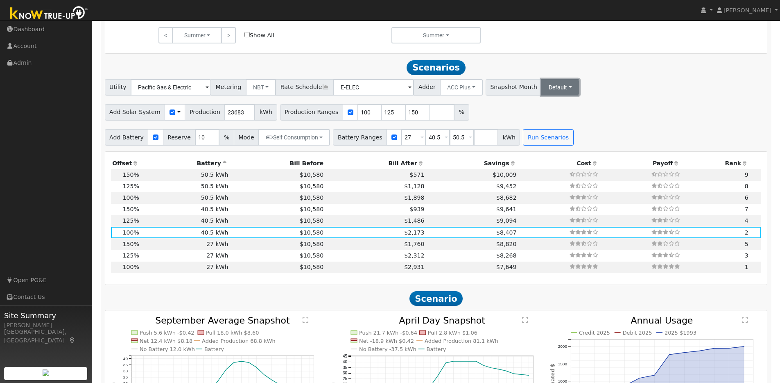
click at [548, 88] on button "Default" at bounding box center [560, 87] width 38 height 16
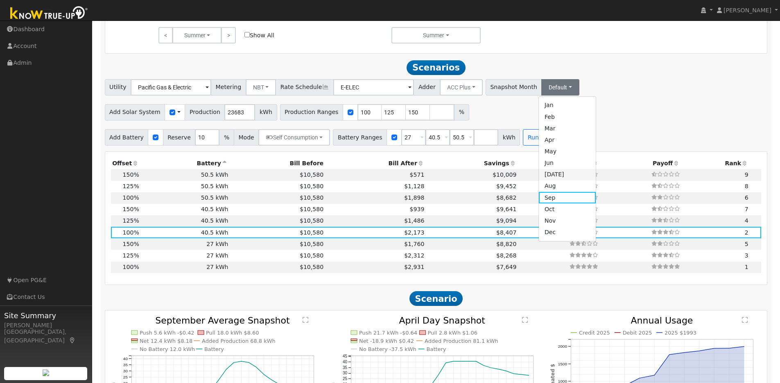
click at [539, 178] on link "[DATE]" at bounding box center [567, 174] width 57 height 11
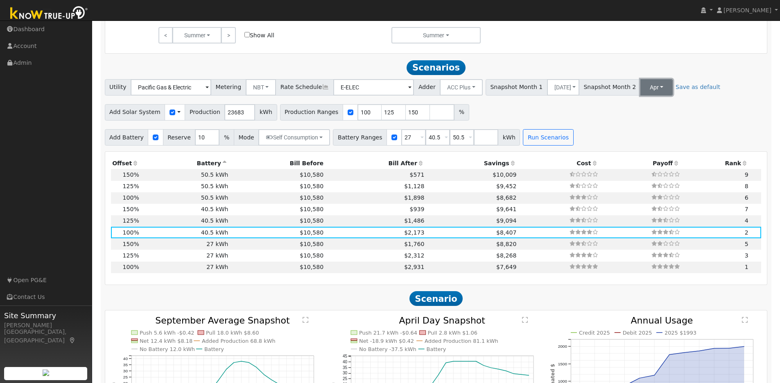
click at [641, 91] on button "Apr" at bounding box center [657, 87] width 32 height 16
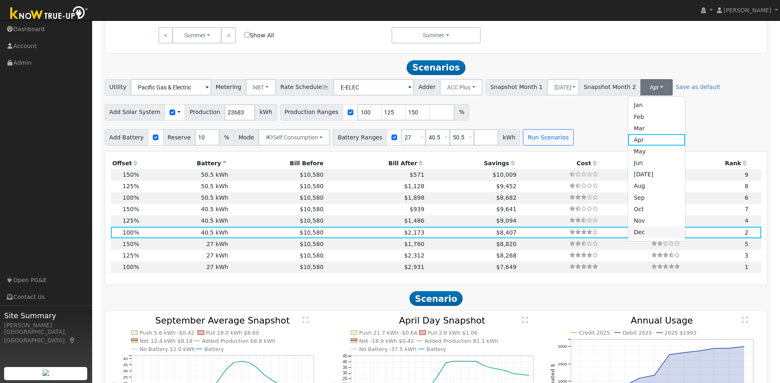
click at [628, 234] on link "Dec" at bounding box center [656, 231] width 57 height 11
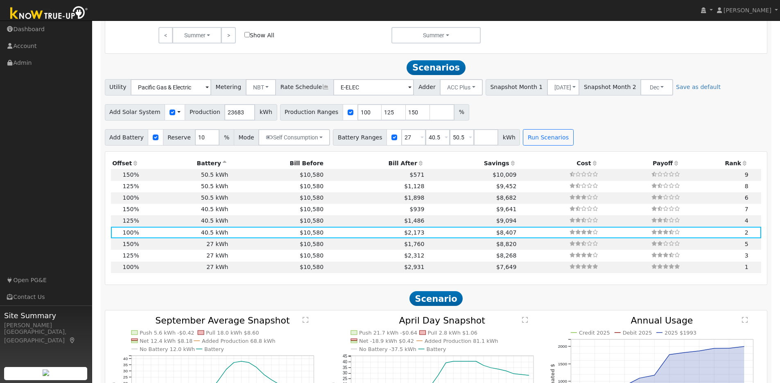
click at [618, 120] on div "Add Solar System Use CSV Data Production 23683 kWh Production Ranges 100 125 15…" at bounding box center [436, 110] width 666 height 19
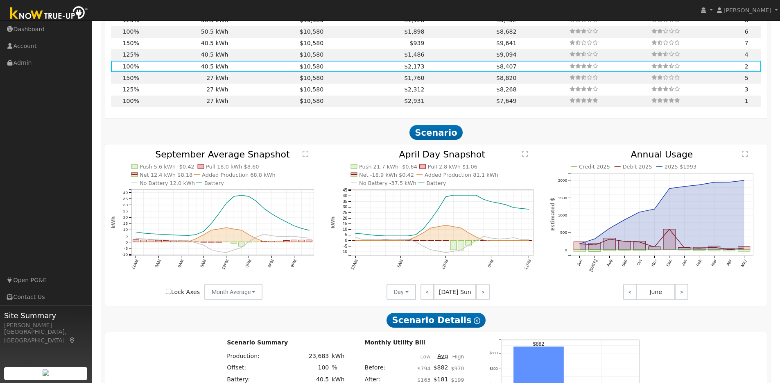
scroll to position [343, 0]
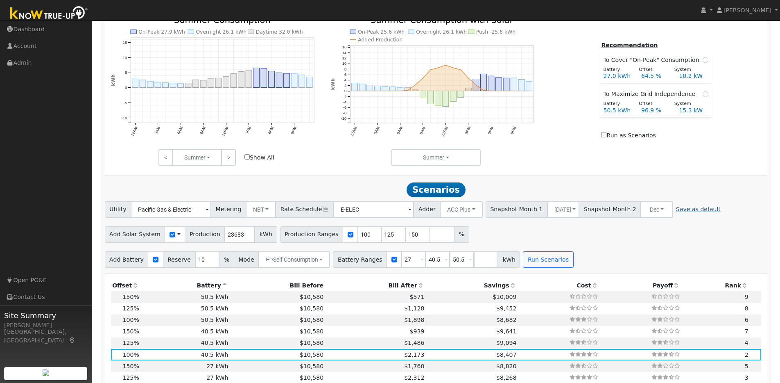
click at [676, 211] on link "Save as default" at bounding box center [698, 209] width 45 height 9
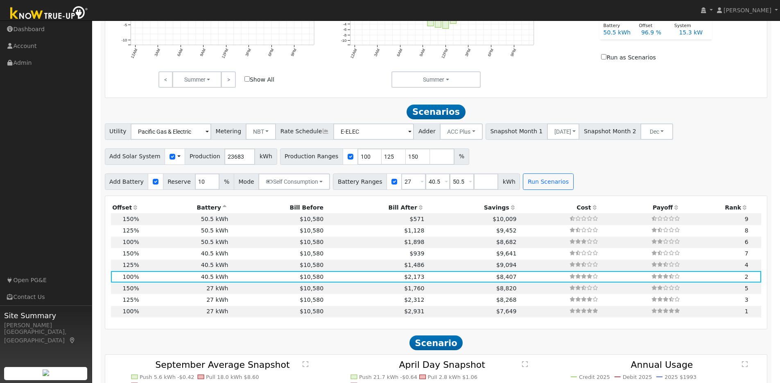
scroll to position [662, 0]
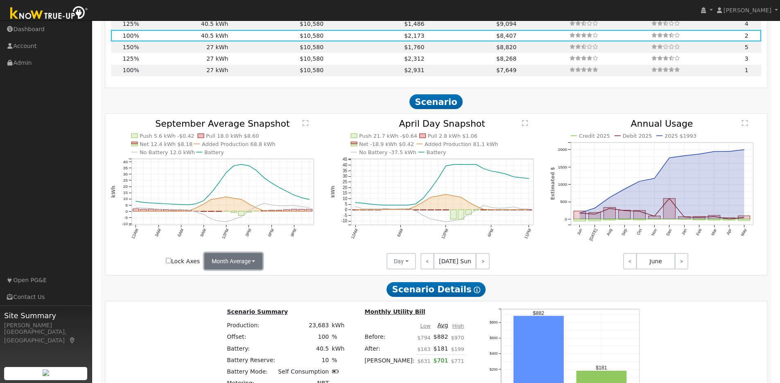
click at [253, 268] on button "Month Average" at bounding box center [233, 261] width 59 height 16
click at [222, 279] on link "Day" at bounding box center [233, 278] width 57 height 11
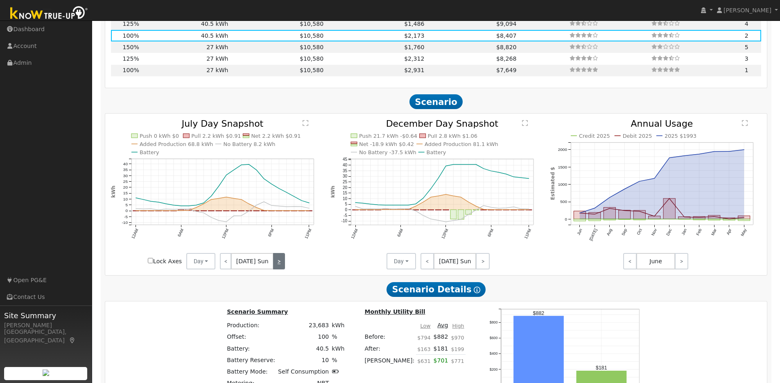
click at [277, 267] on link ">" at bounding box center [278, 261] width 11 height 16
click at [277, 267] on link ">" at bounding box center [279, 261] width 11 height 16
click at [277, 267] on link ">" at bounding box center [279, 261] width 12 height 16
click at [278, 266] on link ">" at bounding box center [279, 261] width 11 height 16
click at [278, 266] on link ">" at bounding box center [279, 261] width 12 height 16
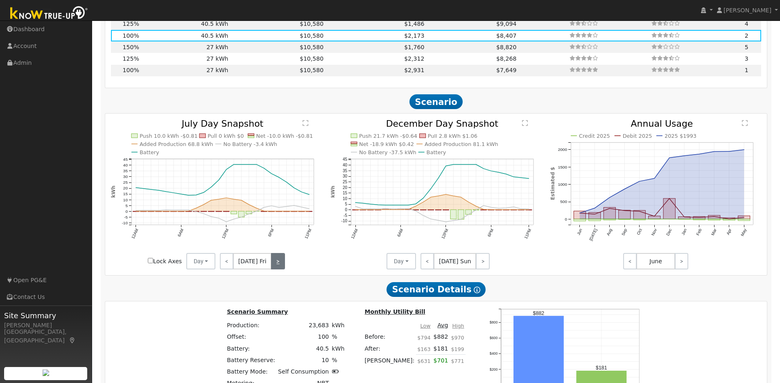
click at [278, 266] on link ">" at bounding box center [278, 261] width 14 height 16
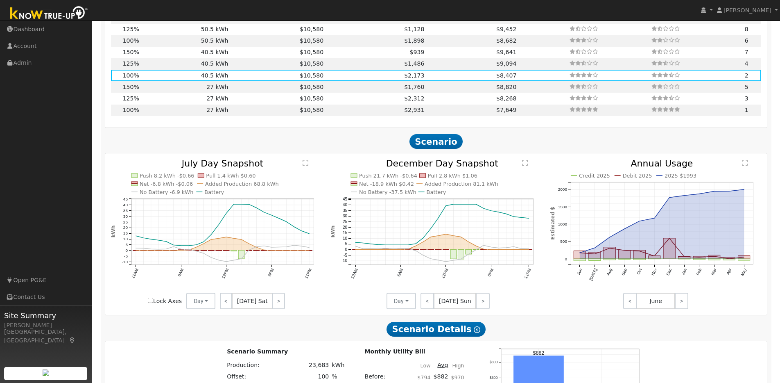
scroll to position [625, 0]
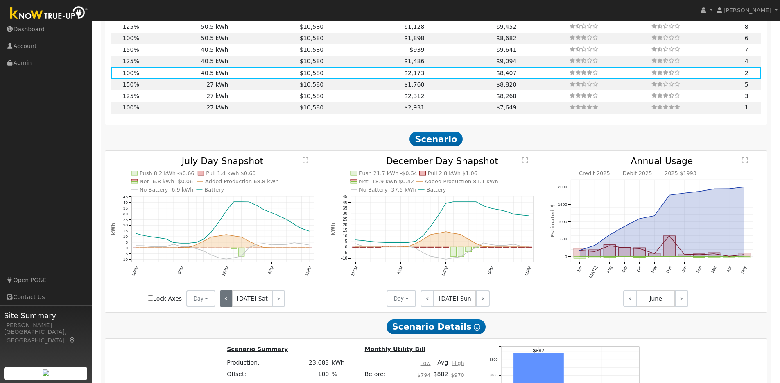
click at [231, 303] on link "<" at bounding box center [226, 298] width 12 height 16
click at [231, 303] on link "<" at bounding box center [227, 298] width 14 height 16
click at [231, 303] on link "<" at bounding box center [226, 298] width 12 height 16
click at [231, 303] on link "<" at bounding box center [225, 298] width 11 height 16
click at [231, 303] on link "<" at bounding box center [226, 298] width 12 height 16
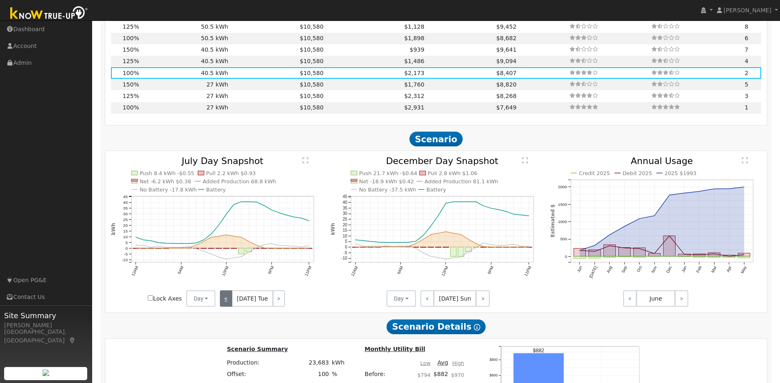
click at [231, 303] on link "<" at bounding box center [226, 298] width 12 height 16
click at [231, 303] on link "<" at bounding box center [225, 298] width 11 height 16
click at [231, 303] on link "<" at bounding box center [226, 298] width 12 height 16
click at [231, 303] on link "<" at bounding box center [227, 298] width 14 height 16
click at [231, 303] on link "<" at bounding box center [226, 298] width 12 height 16
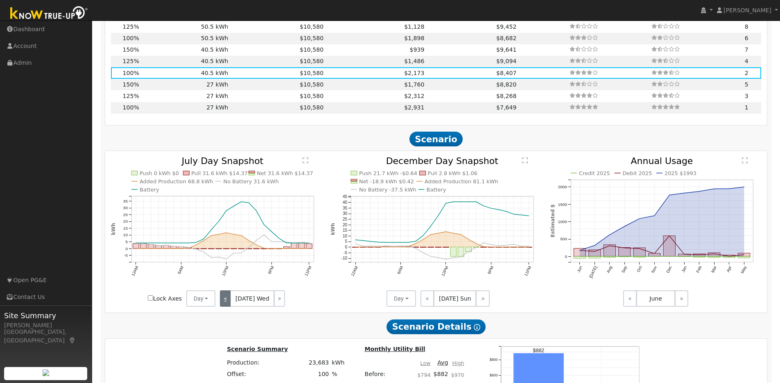
click at [231, 303] on link "<" at bounding box center [225, 298] width 11 height 16
click at [276, 303] on link ">" at bounding box center [279, 298] width 12 height 16
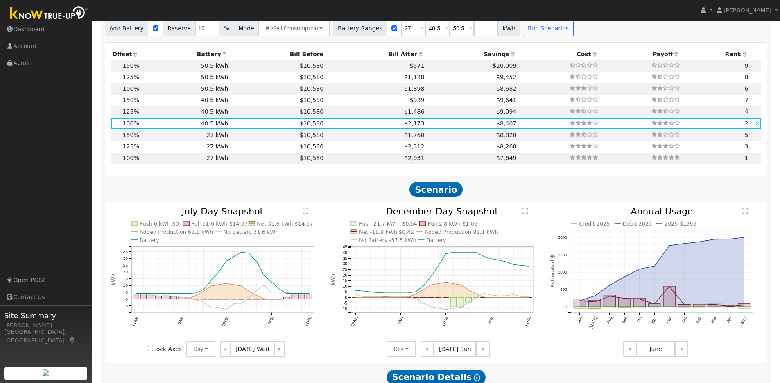
scroll to position [572, 0]
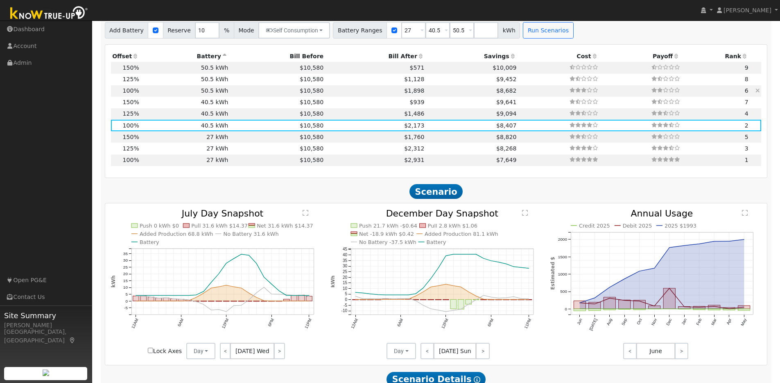
click at [211, 94] on td "50.5 kWh" at bounding box center [184, 90] width 89 height 11
type input "$51,005"
type input "$29,985"
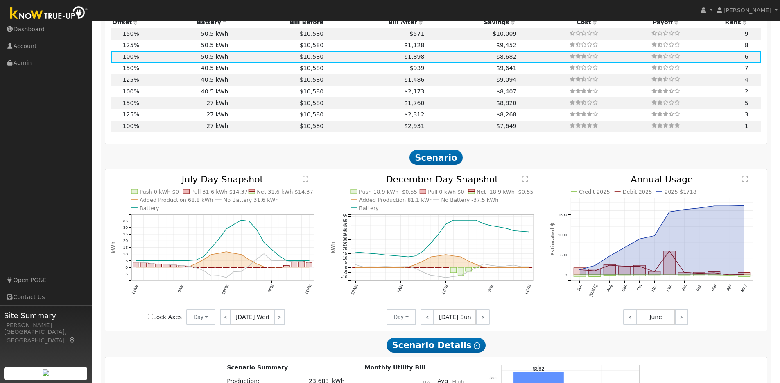
scroll to position [687, 0]
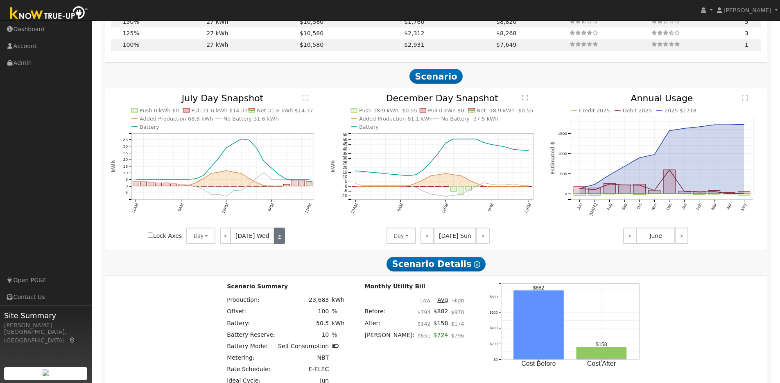
click at [278, 238] on link ">" at bounding box center [279, 235] width 11 height 16
click at [278, 238] on link ">" at bounding box center [279, 235] width 12 height 16
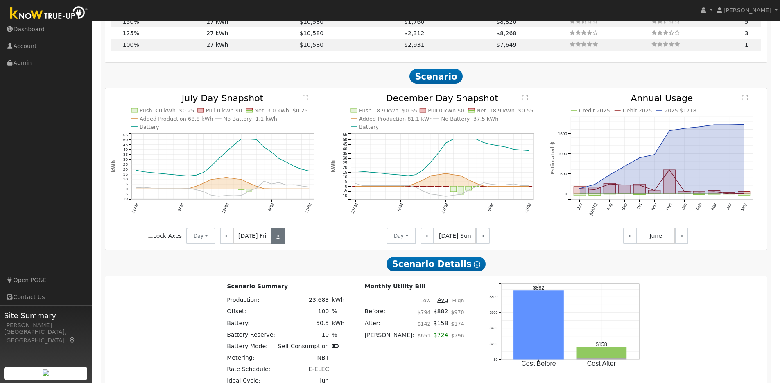
click at [278, 238] on link ">" at bounding box center [278, 235] width 14 height 16
click at [278, 238] on link ">" at bounding box center [278, 235] width 12 height 16
click at [278, 238] on link ">" at bounding box center [278, 235] width 11 height 16
click at [278, 238] on link ">" at bounding box center [279, 235] width 11 height 16
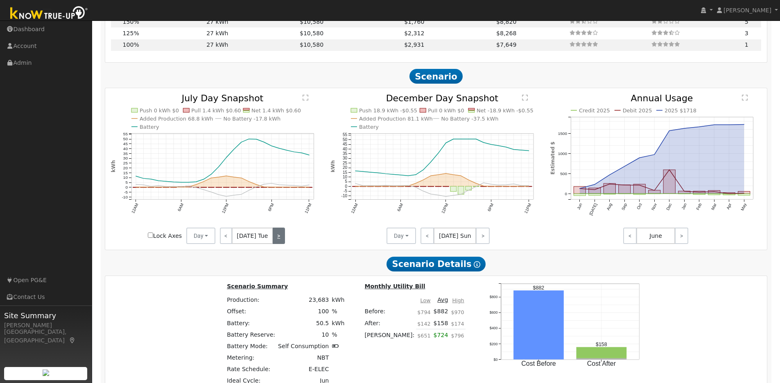
click at [278, 238] on link ">" at bounding box center [279, 235] width 12 height 16
click at [427, 240] on link "<" at bounding box center [428, 235] width 14 height 16
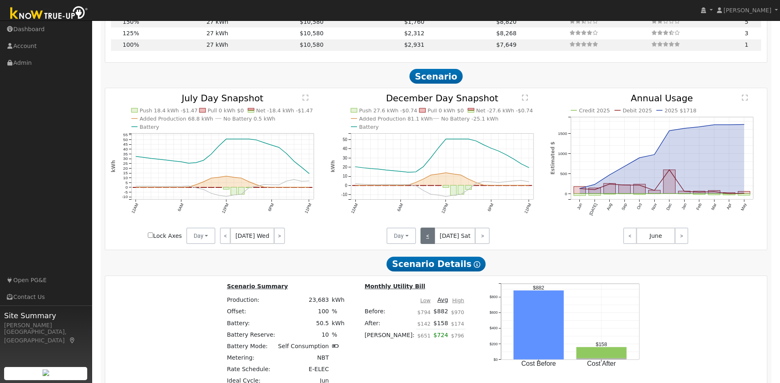
click at [427, 240] on link "<" at bounding box center [428, 235] width 15 height 16
click at [427, 240] on link "<" at bounding box center [429, 235] width 16 height 16
click at [427, 240] on link "<" at bounding box center [428, 235] width 14 height 16
click at [427, 240] on link "<" at bounding box center [427, 235] width 13 height 16
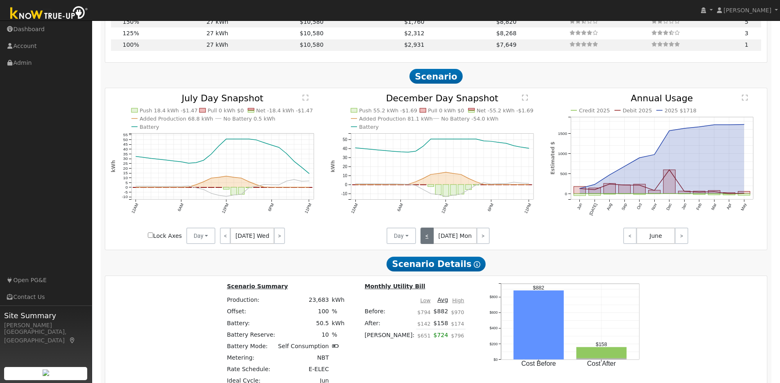
click at [427, 240] on link "<" at bounding box center [427, 235] width 13 height 16
click at [427, 240] on link "<" at bounding box center [428, 235] width 14 height 16
click at [480, 242] on link ">" at bounding box center [482, 235] width 15 height 16
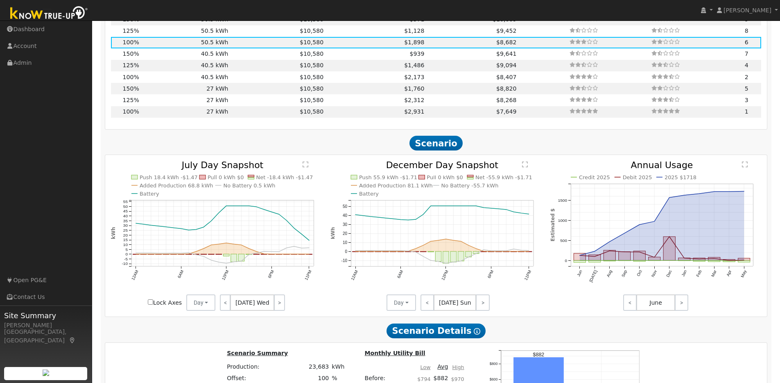
scroll to position [651, 0]
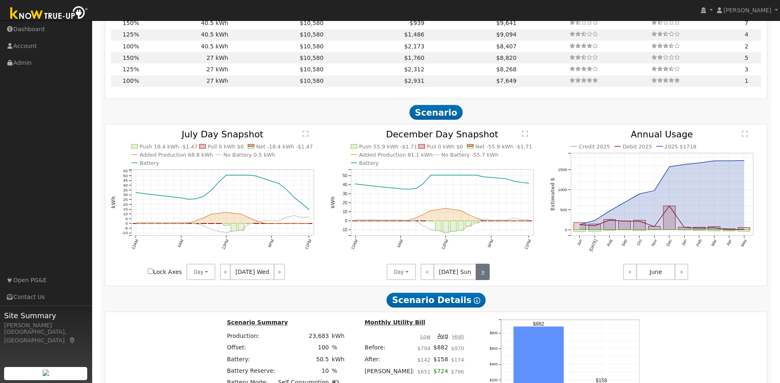
click at [483, 274] on link ">" at bounding box center [483, 271] width 14 height 16
click at [483, 274] on link ">" at bounding box center [483, 271] width 13 height 16
click at [483, 274] on link ">" at bounding box center [482, 271] width 14 height 16
click at [483, 274] on link ">" at bounding box center [483, 271] width 13 height 16
click at [483, 274] on link ">" at bounding box center [483, 271] width 14 height 16
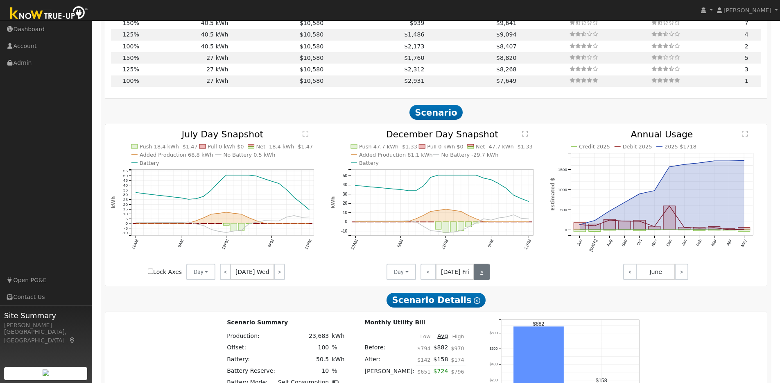
click at [483, 274] on link ">" at bounding box center [482, 271] width 16 height 16
click at [483, 274] on link ">" at bounding box center [482, 271] width 15 height 16
click at [483, 274] on link ">" at bounding box center [483, 271] width 14 height 16
click at [483, 274] on link ">" at bounding box center [483, 271] width 13 height 16
click at [483, 274] on link ">" at bounding box center [482, 271] width 14 height 16
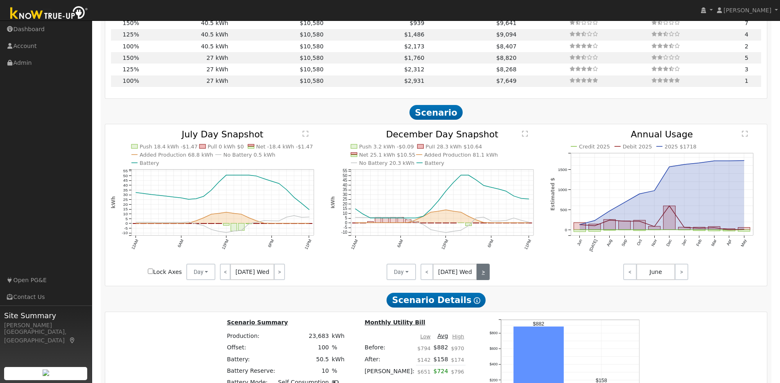
click at [483, 274] on link ">" at bounding box center [483, 271] width 13 height 16
click at [483, 274] on link ">" at bounding box center [483, 271] width 14 height 16
click at [483, 274] on link ">" at bounding box center [482, 271] width 16 height 16
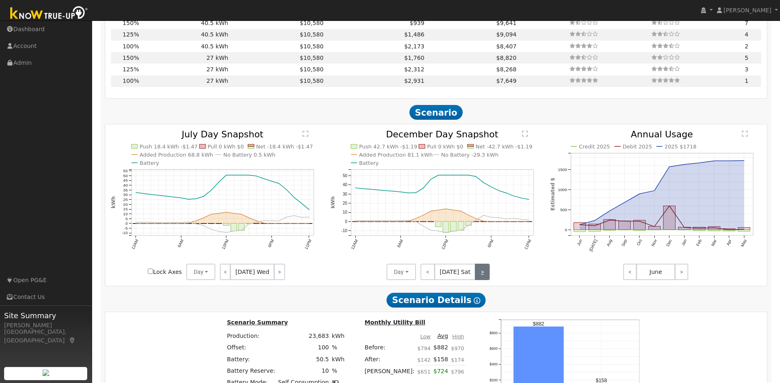
click at [483, 274] on link ">" at bounding box center [482, 271] width 15 height 16
click at [483, 274] on link ">" at bounding box center [483, 271] width 14 height 16
click at [428, 278] on link "<" at bounding box center [427, 271] width 13 height 16
click at [428, 278] on link "<" at bounding box center [428, 271] width 14 height 16
click at [428, 278] on link "<" at bounding box center [428, 271] width 15 height 16
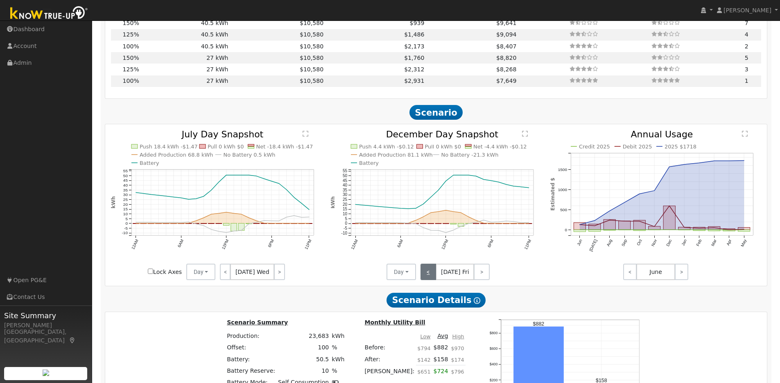
click at [428, 278] on link "<" at bounding box center [429, 271] width 16 height 16
click at [483, 275] on link ">" at bounding box center [483, 271] width 14 height 16
click at [483, 275] on link ">" at bounding box center [482, 271] width 16 height 16
click at [428, 276] on link "<" at bounding box center [428, 271] width 15 height 16
click at [428, 276] on link "<" at bounding box center [429, 271] width 16 height 16
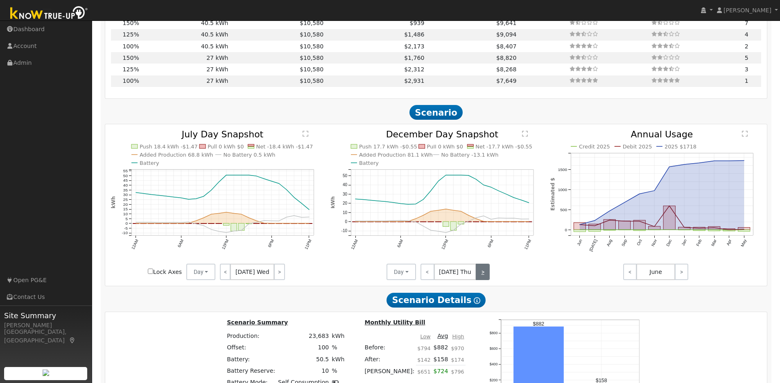
click at [487, 277] on link ">" at bounding box center [483, 271] width 14 height 16
click at [478, 277] on link ">" at bounding box center [482, 271] width 16 height 16
click at [478, 277] on link ">" at bounding box center [482, 271] width 15 height 16
click at [478, 277] on link ">" at bounding box center [483, 271] width 14 height 16
click at [478, 277] on link ">" at bounding box center [483, 271] width 13 height 16
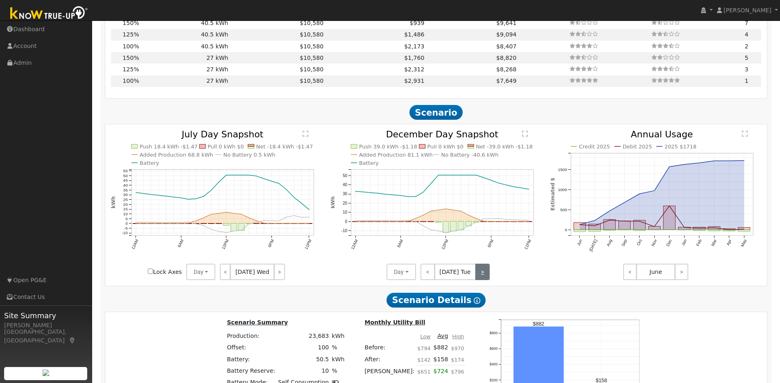
click at [478, 277] on link ">" at bounding box center [482, 271] width 14 height 16
click at [478, 277] on link ">" at bounding box center [483, 271] width 13 height 16
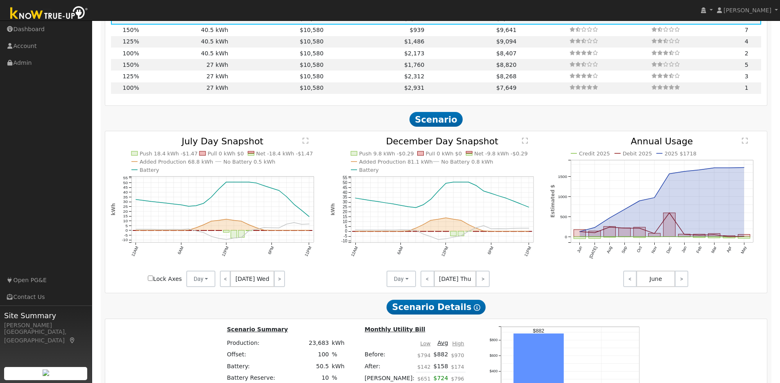
scroll to position [634, 0]
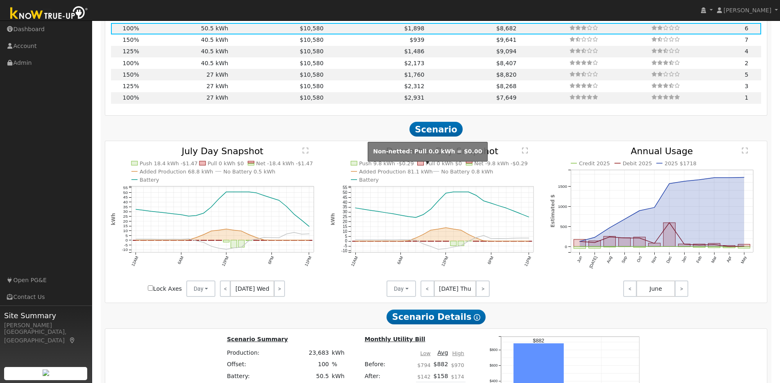
click at [419, 165] on rect at bounding box center [421, 163] width 6 height 4
click at [420, 165] on rect at bounding box center [421, 163] width 6 height 4
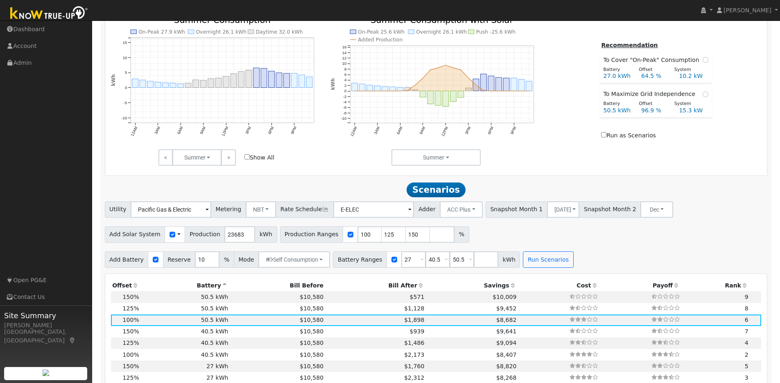
scroll to position [357, 0]
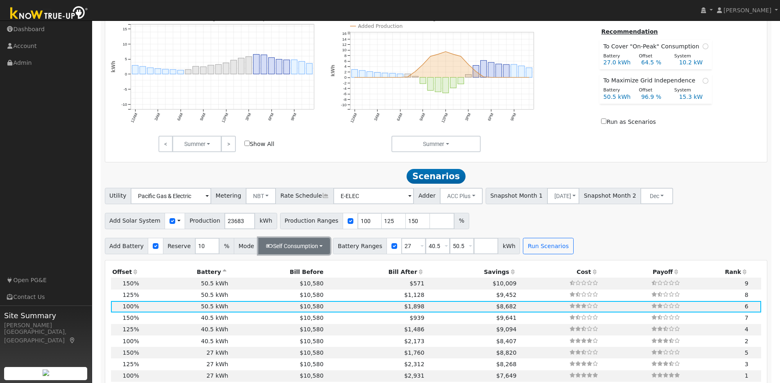
click at [295, 251] on button "Self Consumption" at bounding box center [294, 246] width 72 height 16
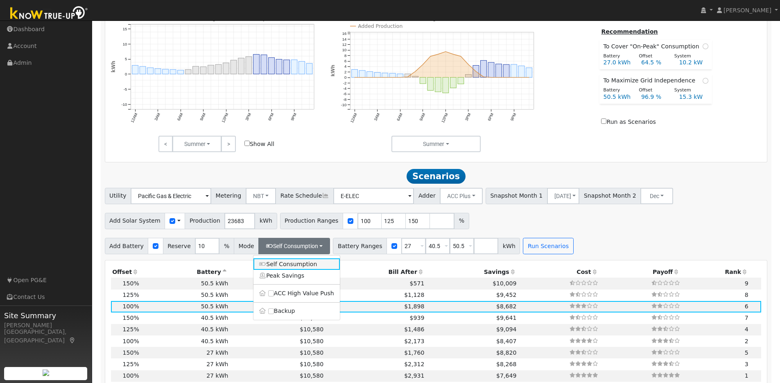
click at [296, 266] on link "Self Consumption" at bounding box center [297, 263] width 86 height 11
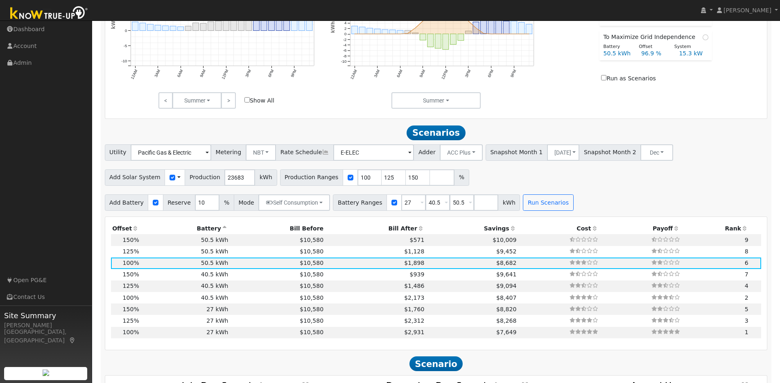
scroll to position [406, 0]
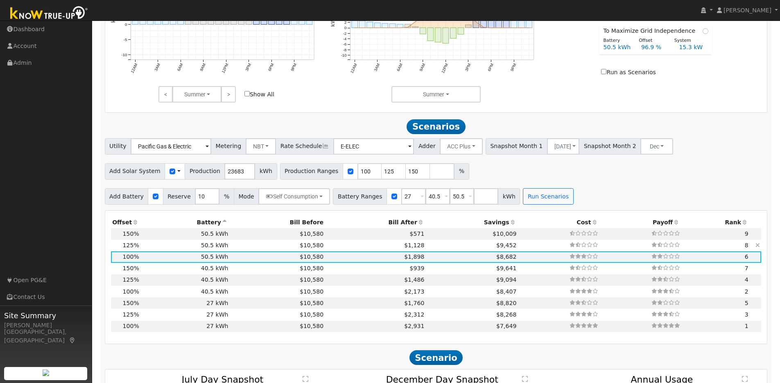
click at [158, 250] on td "50.5 kWh" at bounding box center [184, 245] width 89 height 11
type input "19.7"
type input "$61,182"
type input "$33,656"
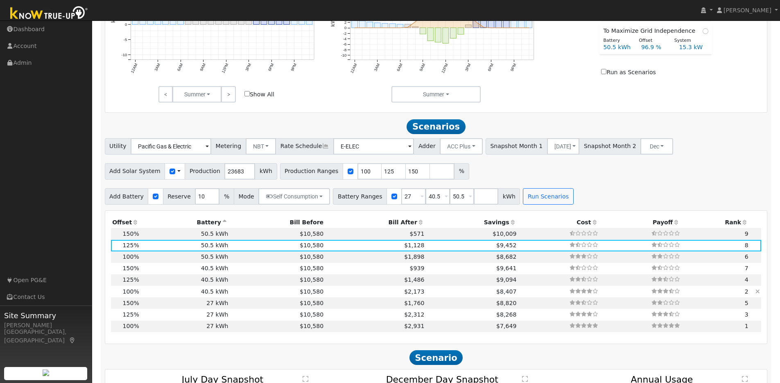
click at [164, 295] on td "40.5 kWh" at bounding box center [184, 290] width 89 height 11
type input "15.8"
type input "$48,945"
type input "$40,905"
type input "$26,955"
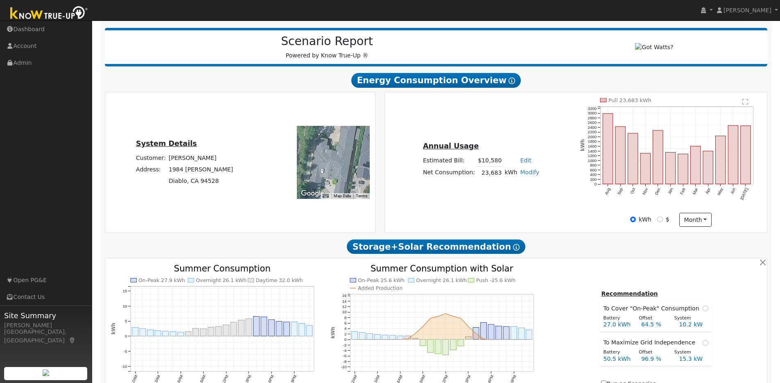
scroll to position [80, 0]
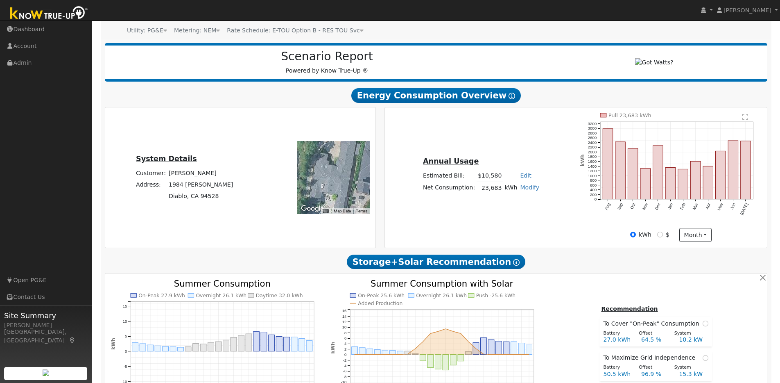
click at [747, 120] on text "" at bounding box center [745, 116] width 6 height 7
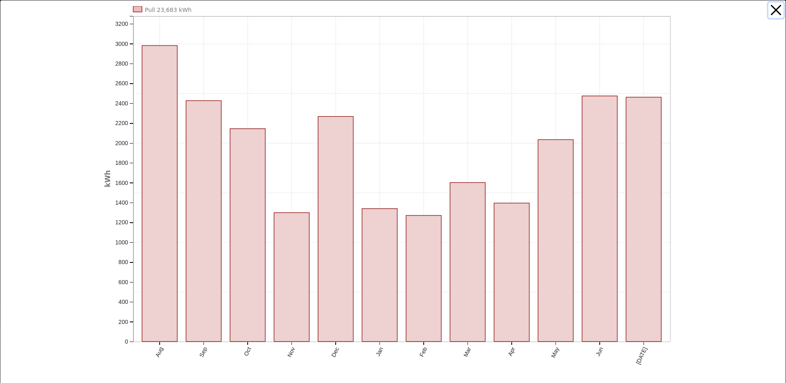
click at [770, 10] on button "button" at bounding box center [777, 10] width 16 height 16
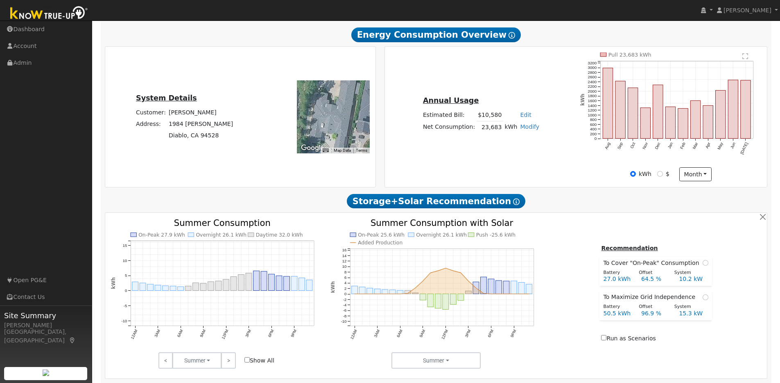
scroll to position [0, 0]
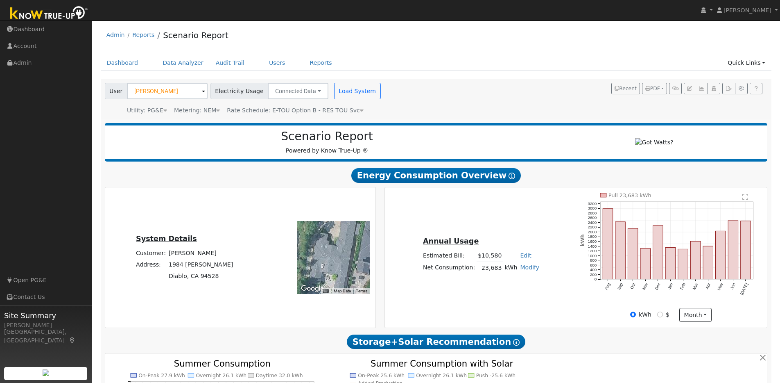
click at [356, 213] on div "← Move left → Move right ↑ Move up ↓ Move down + Zoom in - Zoom out Home Jump l…" at bounding box center [318, 257] width 111 height 129
click at [742, 87] on icon "button" at bounding box center [741, 88] width 6 height 5
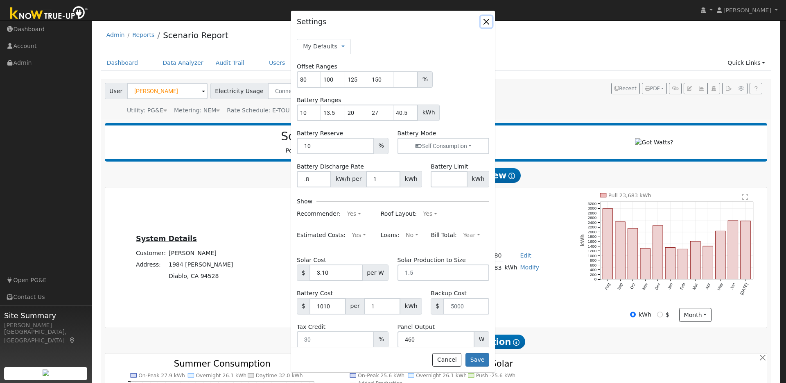
click at [485, 20] on button "button" at bounding box center [486, 21] width 11 height 11
